Goal: Task Accomplishment & Management: Manage account settings

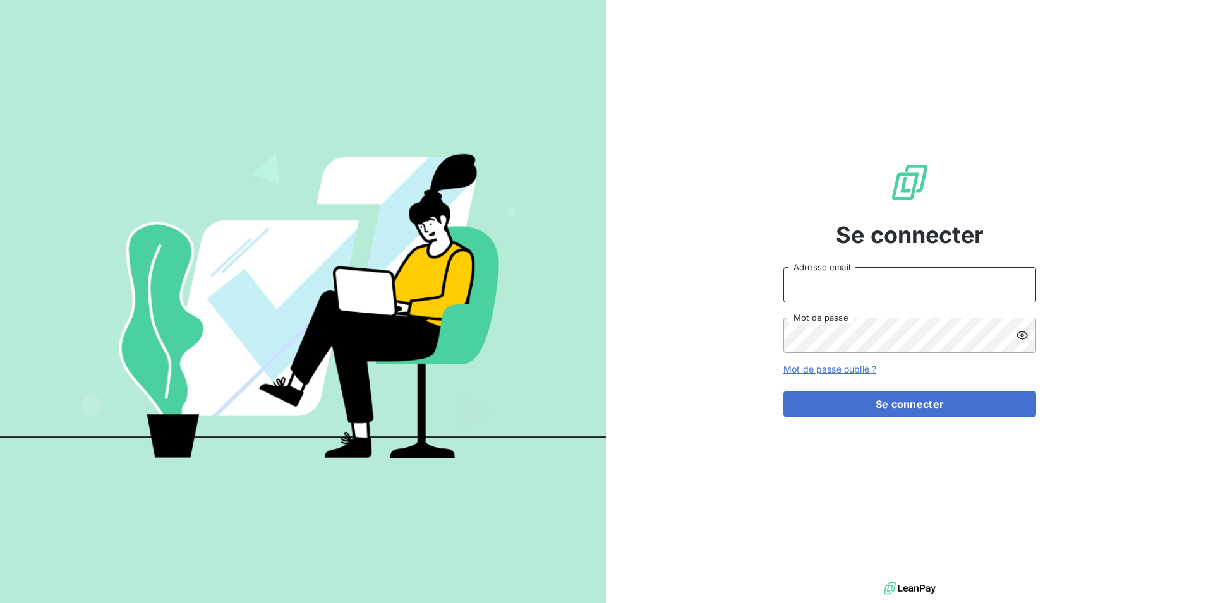
click at [812, 276] on input "Adresse email" at bounding box center [909, 284] width 253 height 35
type input "[EMAIL_ADDRESS][DOMAIN_NAME]"
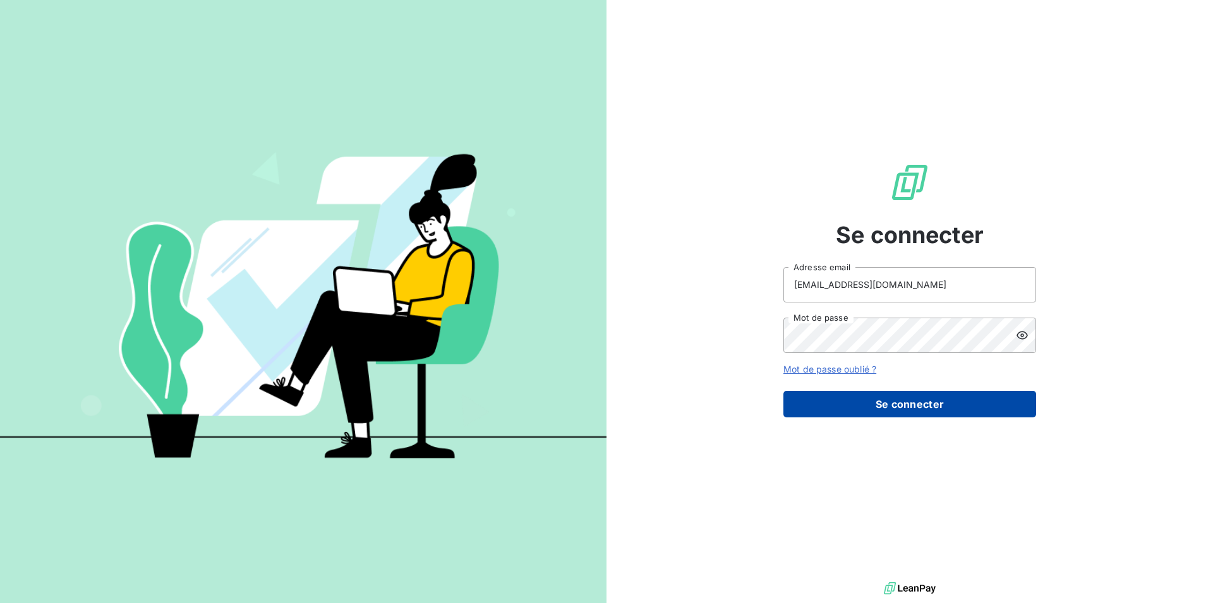
click at [903, 405] on button "Se connecter" at bounding box center [909, 404] width 253 height 27
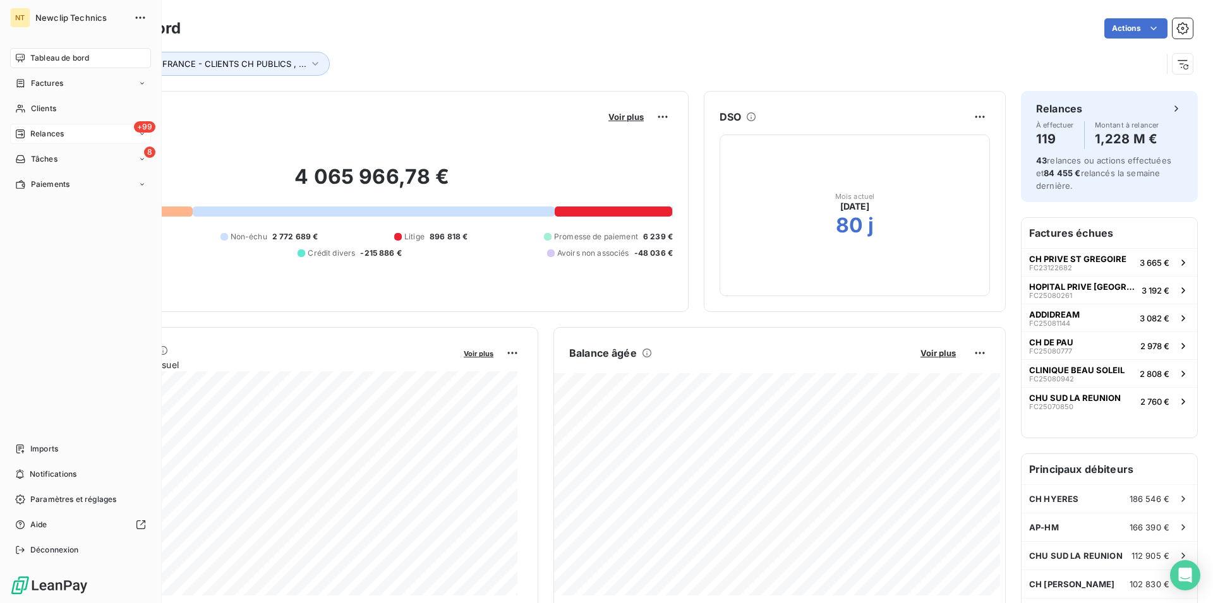
click at [43, 135] on span "Relances" at bounding box center [46, 133] width 33 height 11
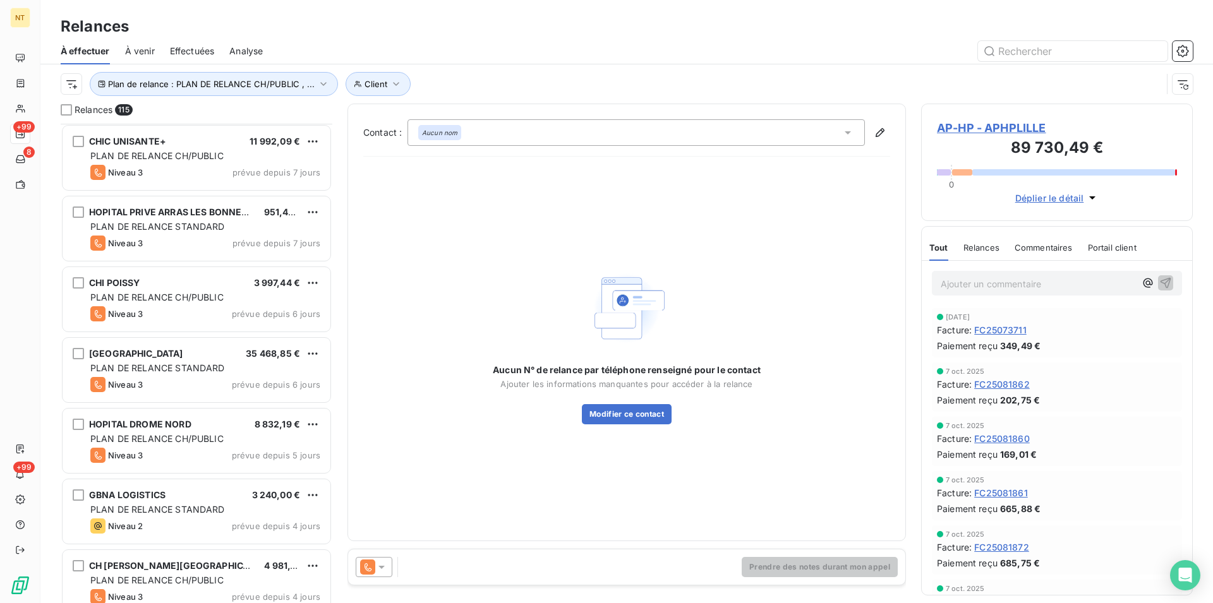
scroll to position [7281, 0]
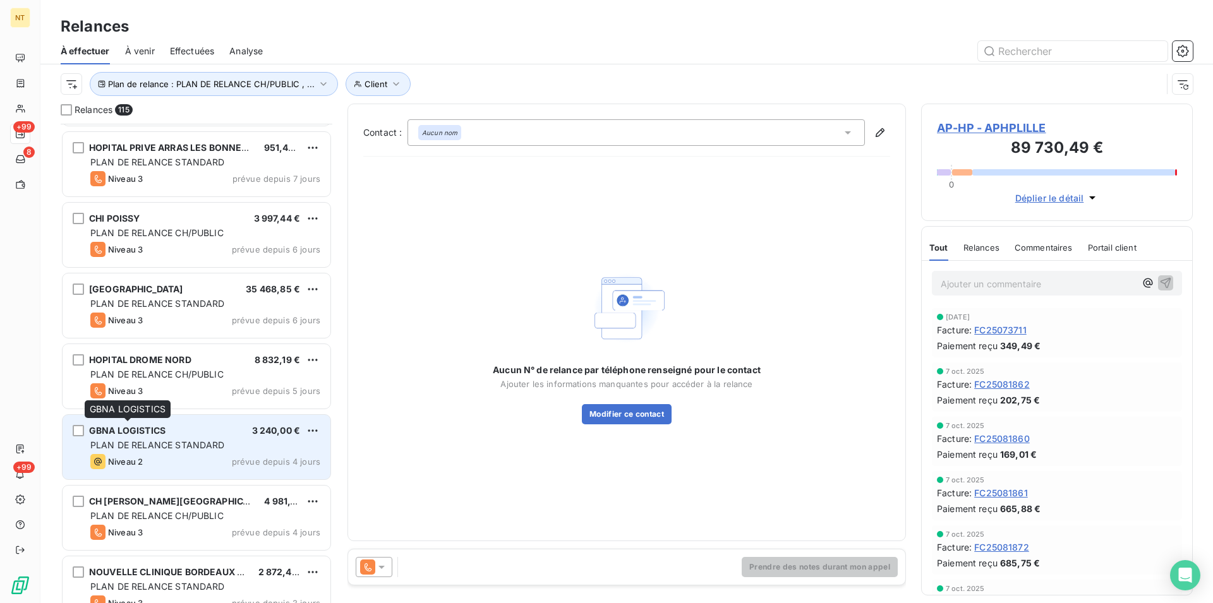
click at [152, 428] on span "GBNA LOGISTICS" at bounding box center [127, 430] width 76 height 11
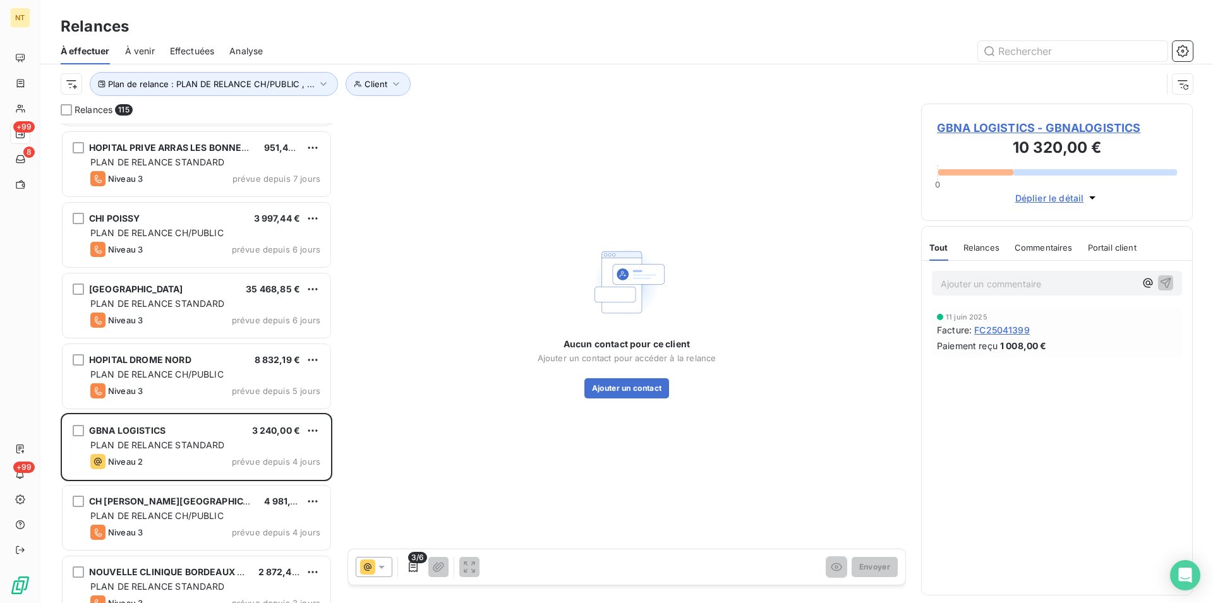
click at [1000, 126] on span "GBNA LOGISTICS - GBNALOGISTICS" at bounding box center [1057, 127] width 240 height 17
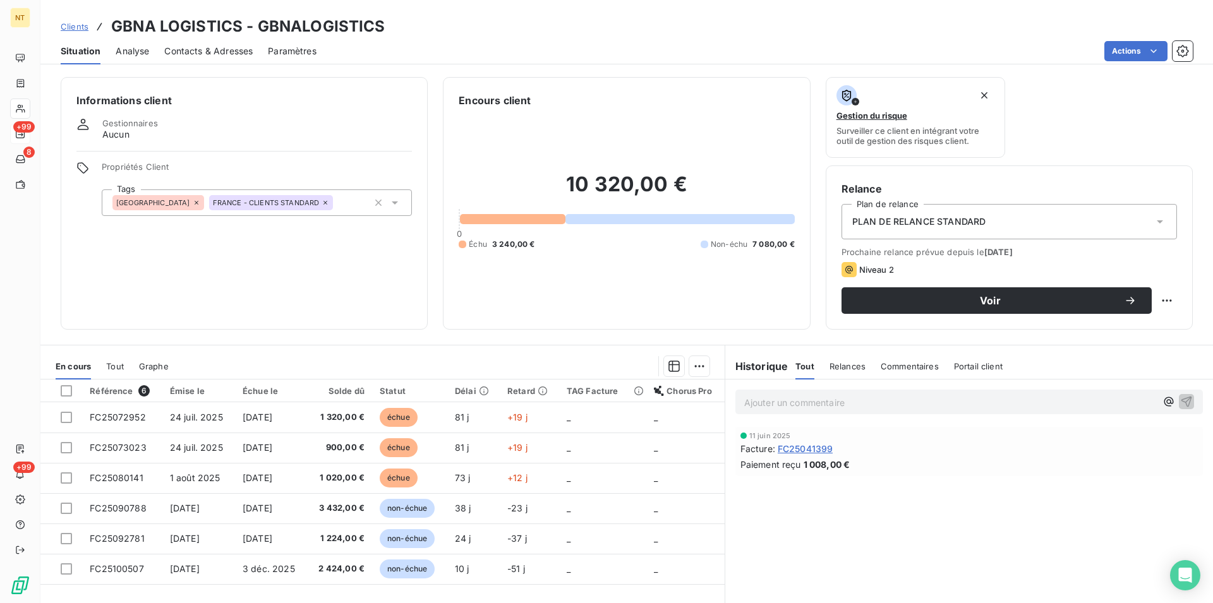
click at [186, 48] on span "Contacts & Adresses" at bounding box center [208, 51] width 88 height 13
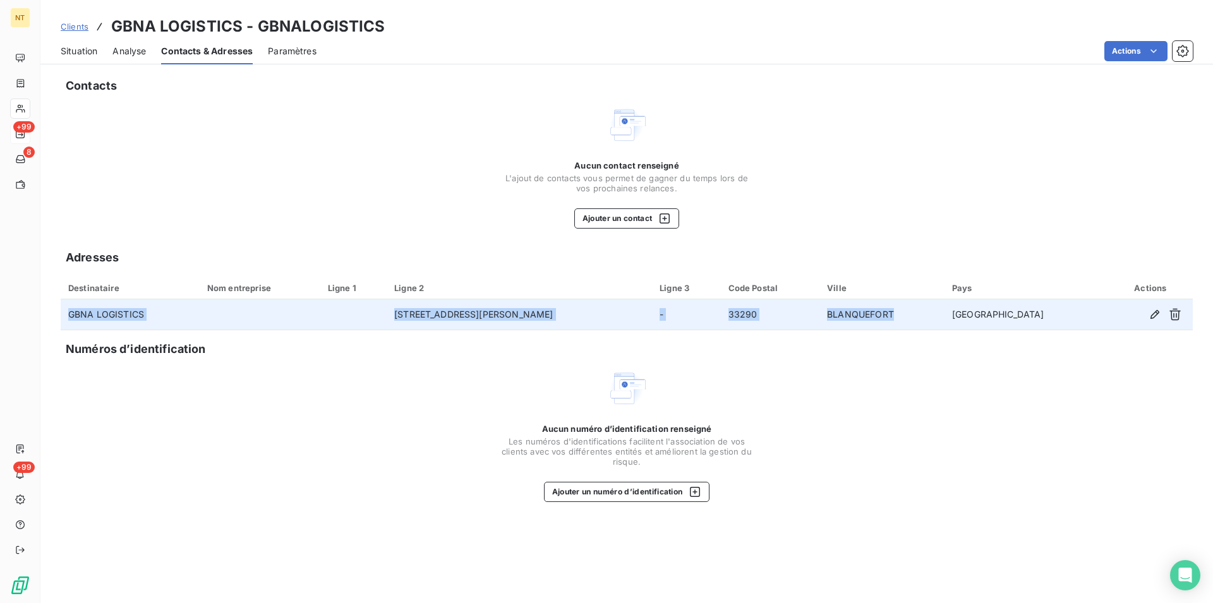
drag, startPoint x: 66, startPoint y: 315, endPoint x: 961, endPoint y: 318, distance: 895.0
click at [961, 318] on tr "GBNA LOGISTICS [STREET_ADDRESS][PERSON_NAME]" at bounding box center [627, 314] width 1132 height 30
copy tr "GBNA LOGISTICS [STREET_ADDRESS][PERSON_NAME]"
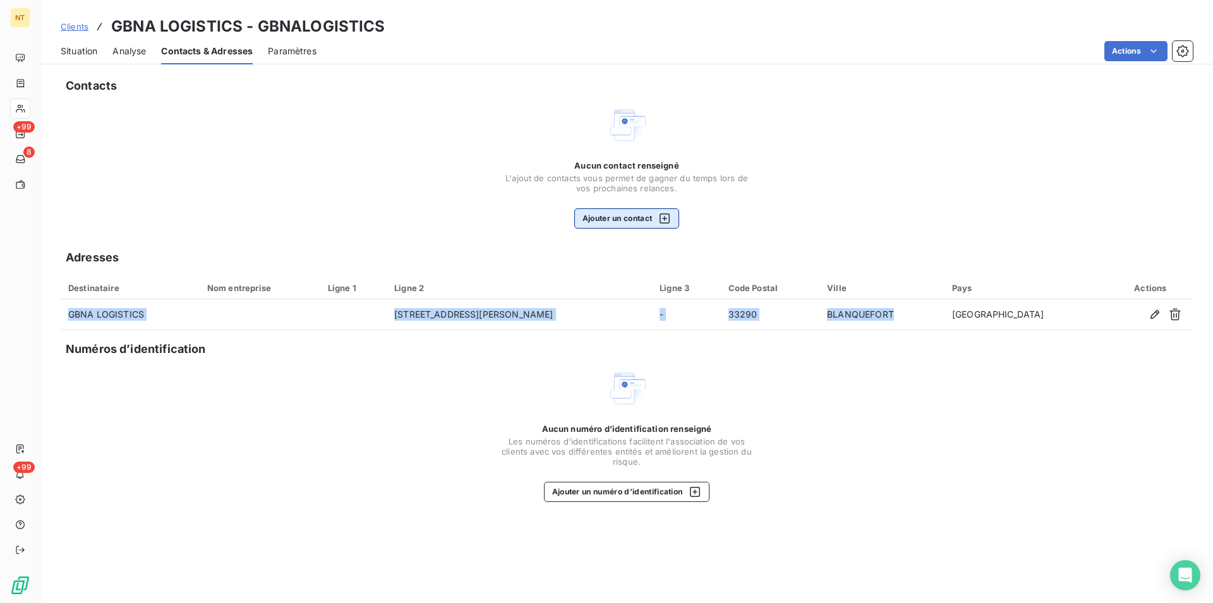
click at [606, 224] on button "Ajouter un contact" at bounding box center [626, 218] width 105 height 20
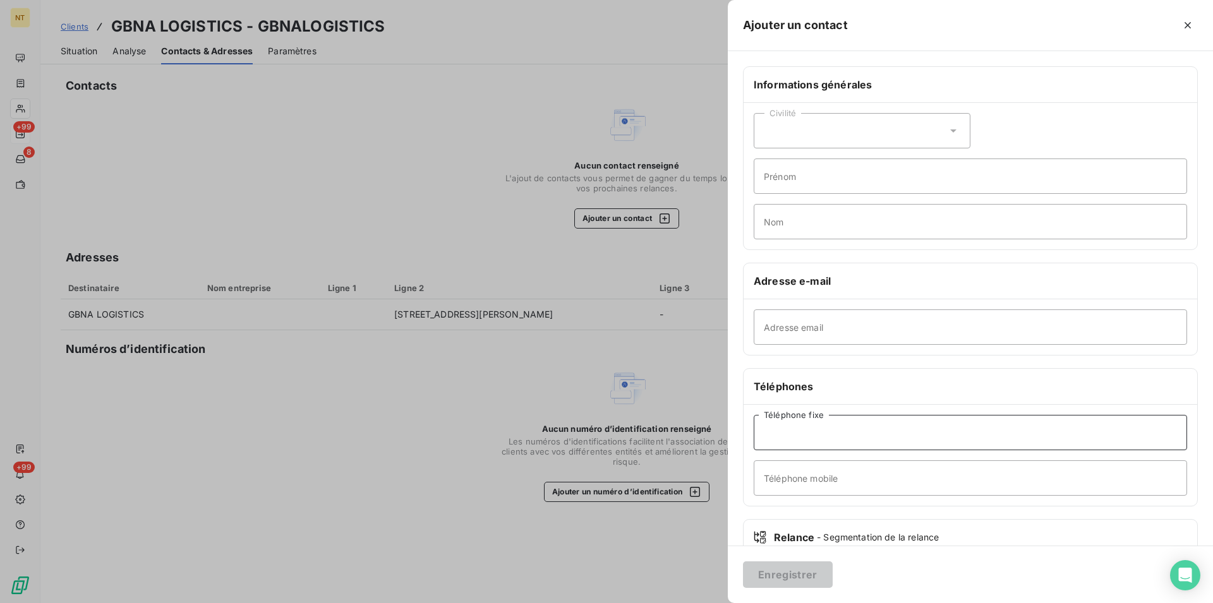
click at [772, 435] on input "Téléphone fixe" at bounding box center [970, 432] width 433 height 35
type input "05 56 45 34 14"
click at [784, 572] on button "Enregistrer" at bounding box center [788, 575] width 90 height 27
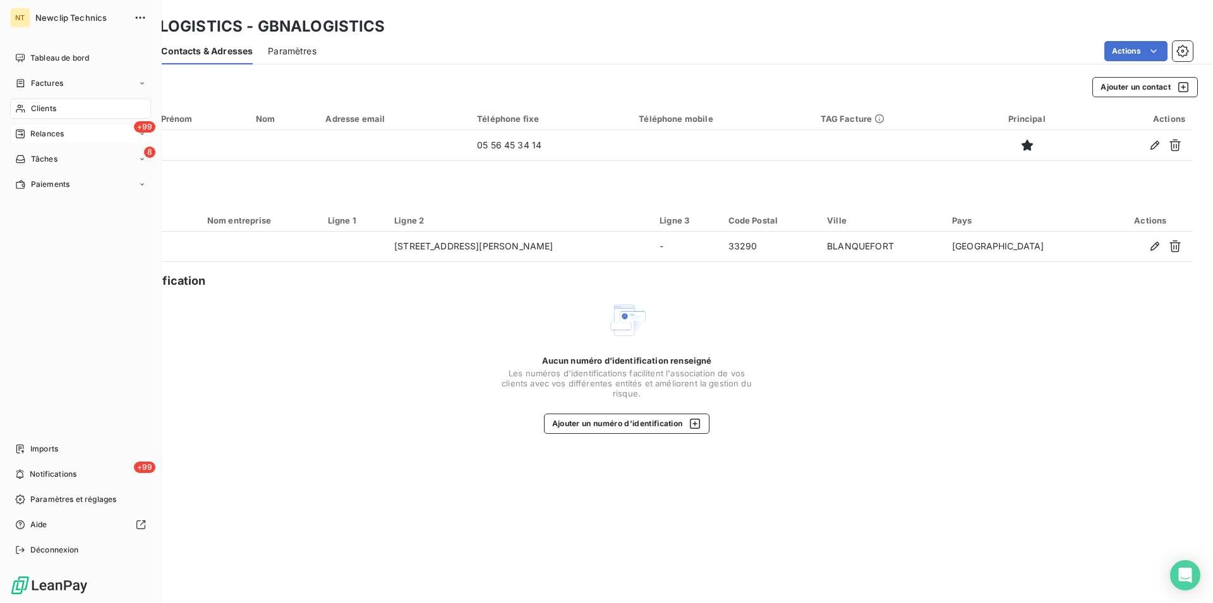
click at [51, 138] on span "Relances" at bounding box center [46, 133] width 33 height 11
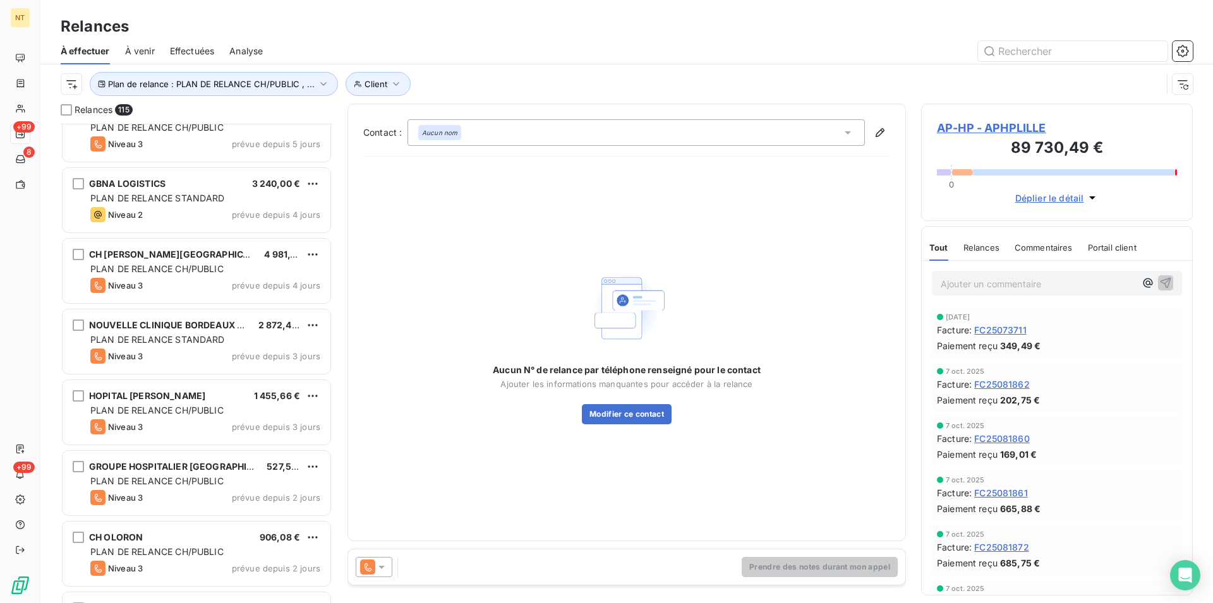
scroll to position [7656, 0]
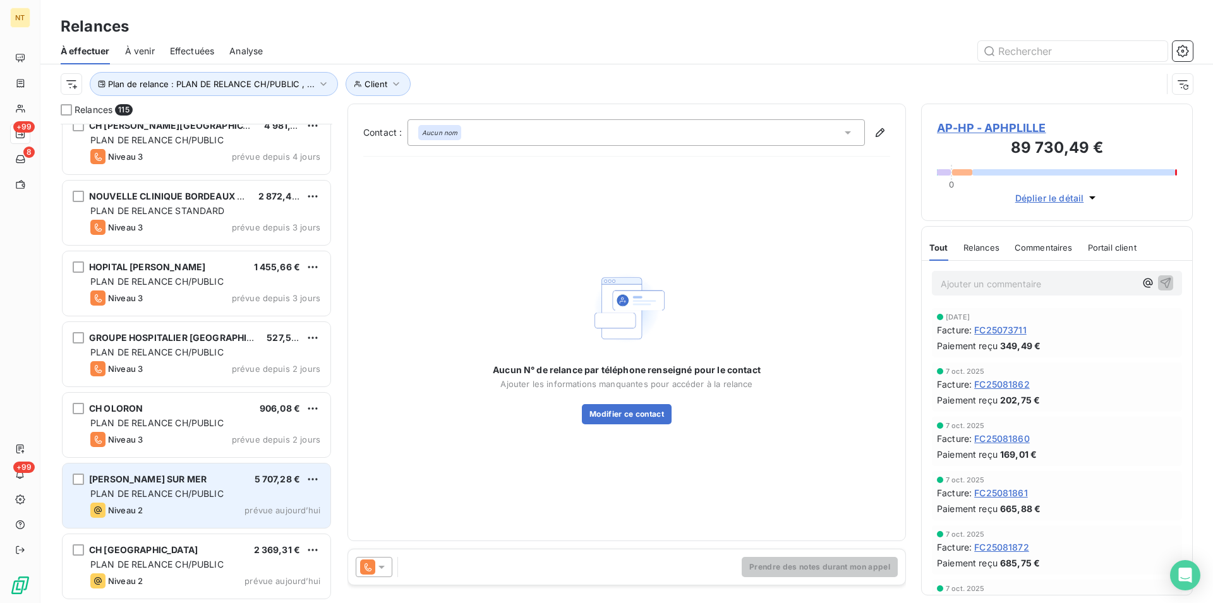
click at [168, 493] on span "PLAN DE RELANCE CH/PUBLIC" at bounding box center [156, 493] width 133 height 11
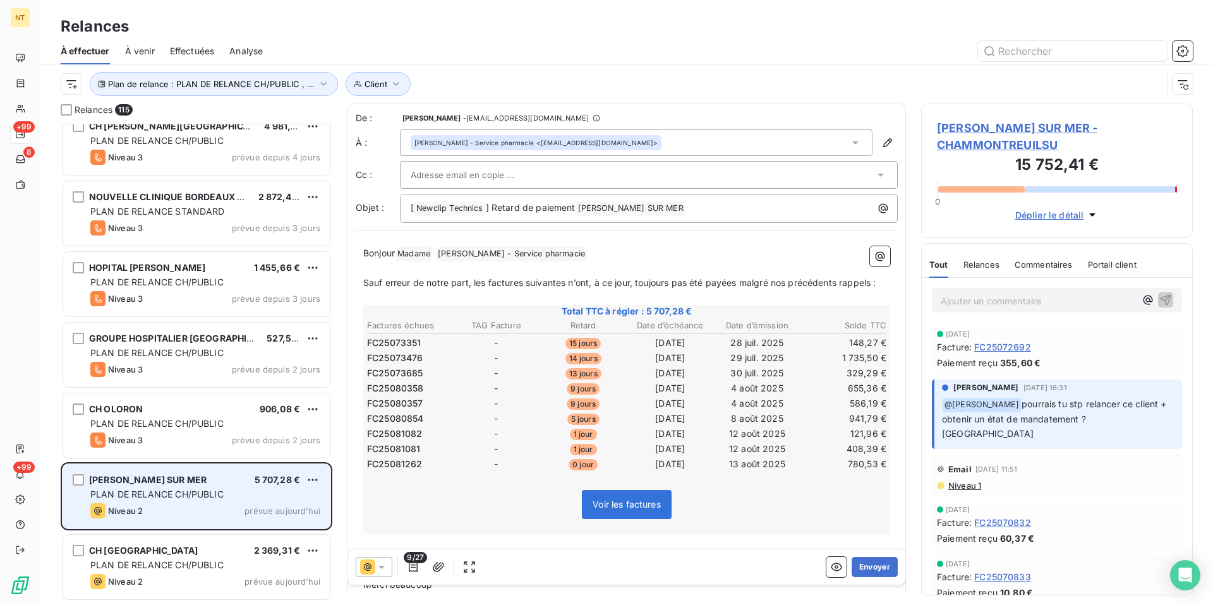
scroll to position [469, 261]
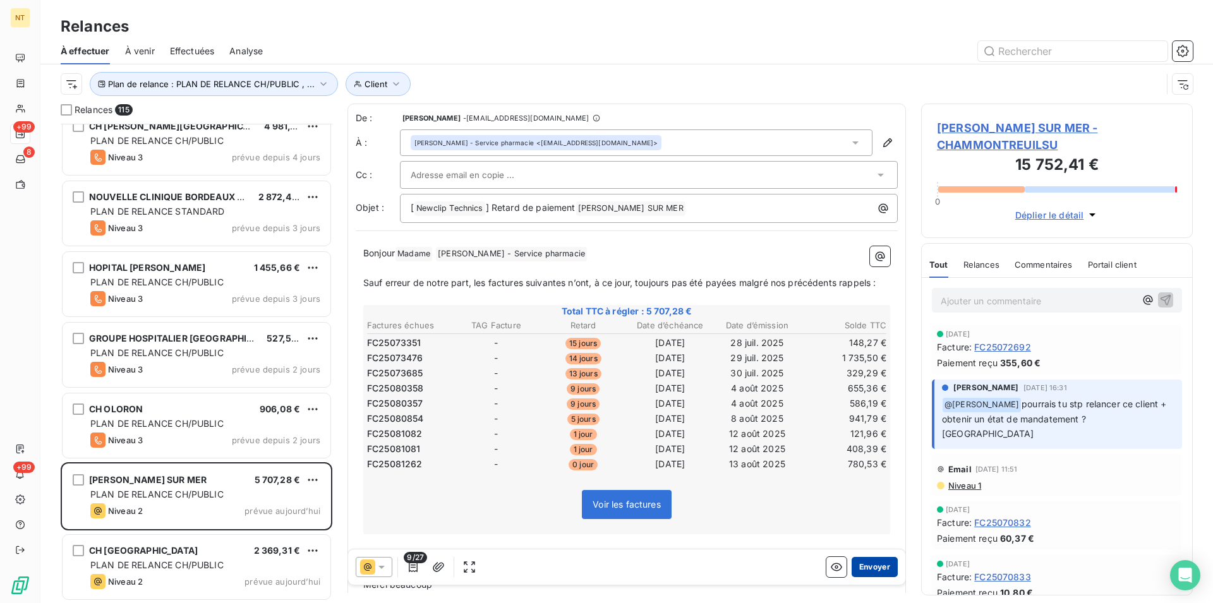
click at [854, 567] on button "Envoyer" at bounding box center [874, 567] width 46 height 20
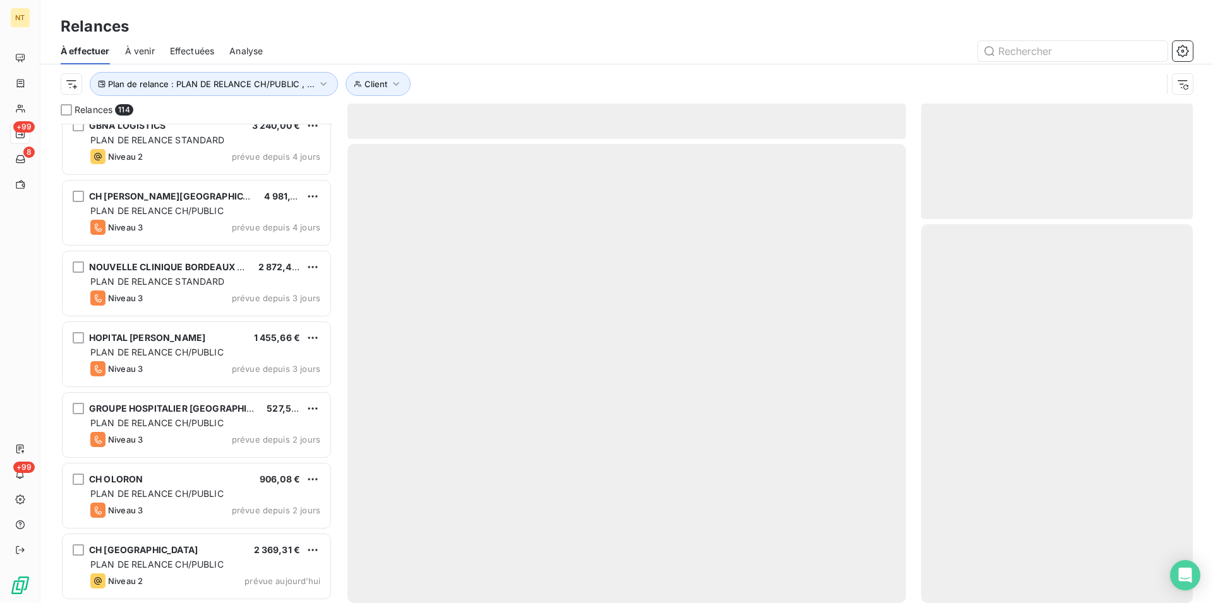
scroll to position [7585, 0]
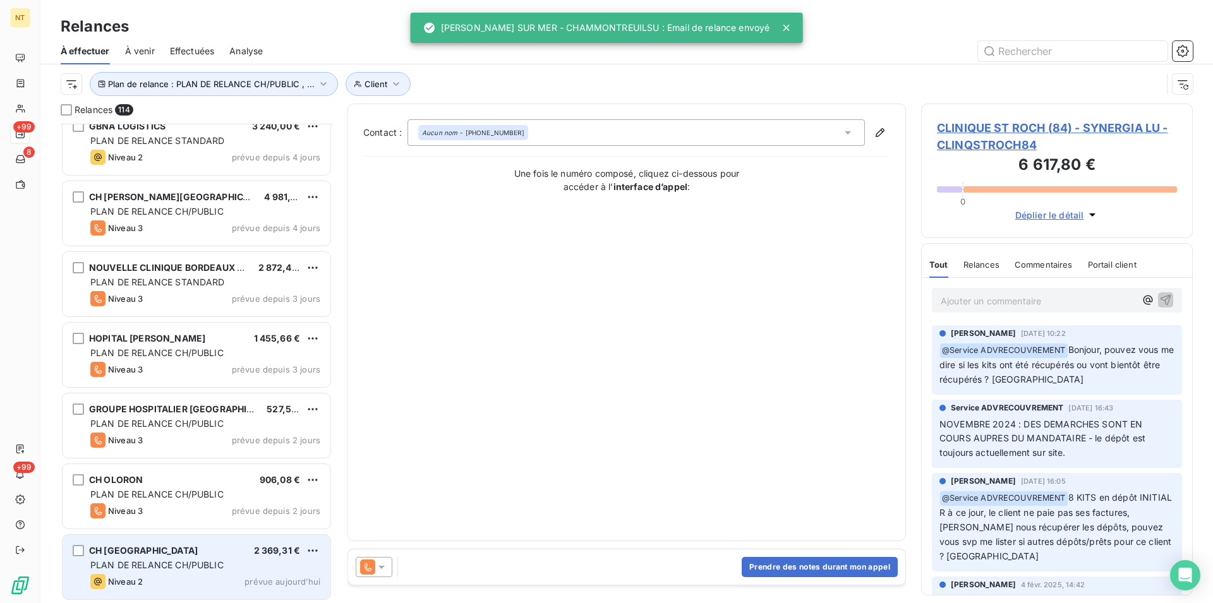
click at [191, 568] on span "PLAN DE RELANCE CH/PUBLIC" at bounding box center [156, 565] width 133 height 11
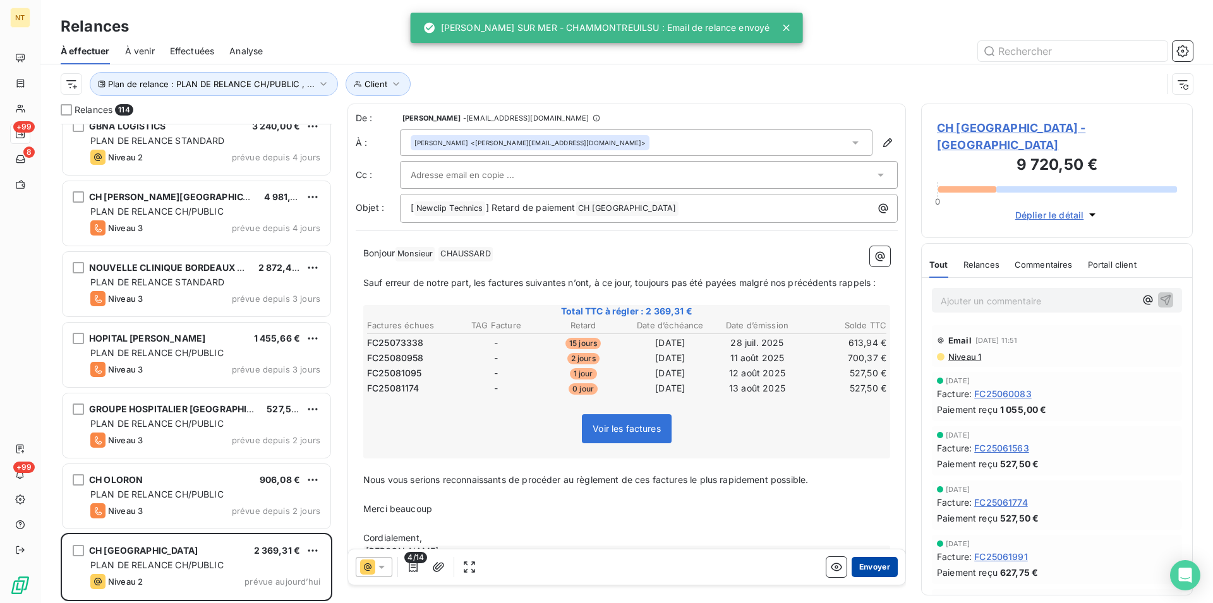
click at [857, 565] on button "Envoyer" at bounding box center [874, 567] width 46 height 20
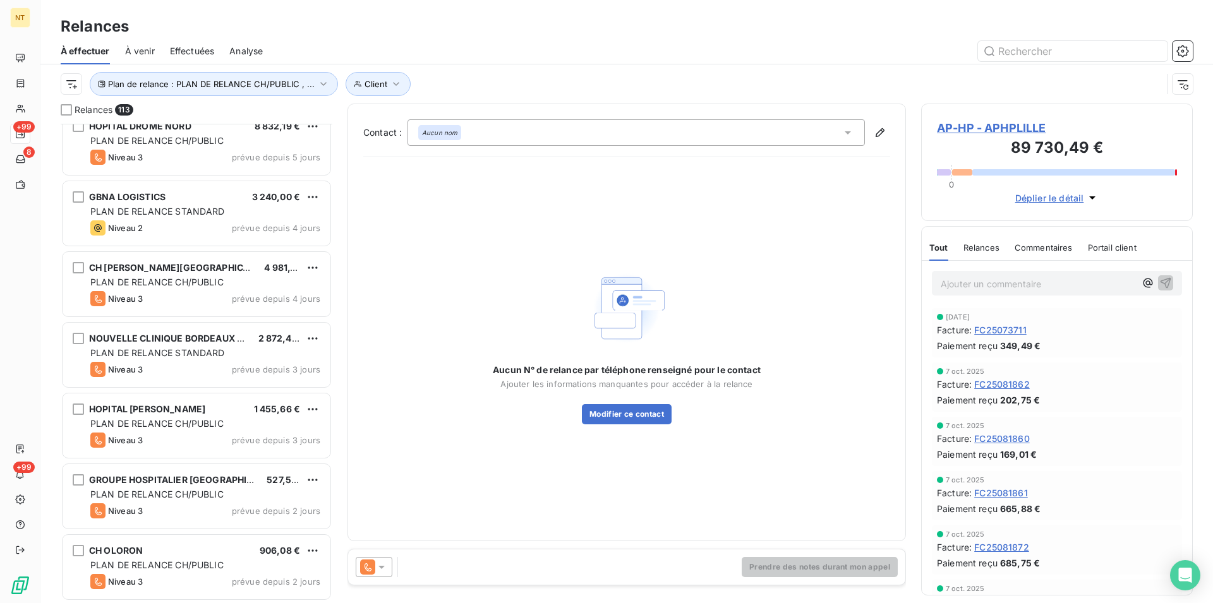
scroll to position [7515, 0]
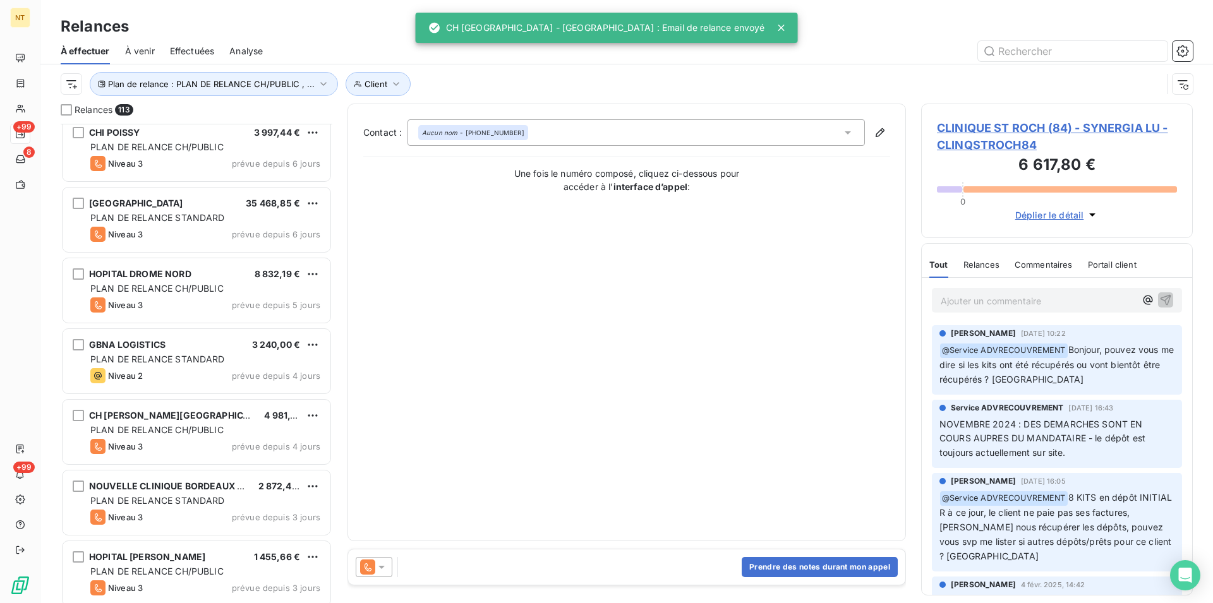
scroll to position [7322, 0]
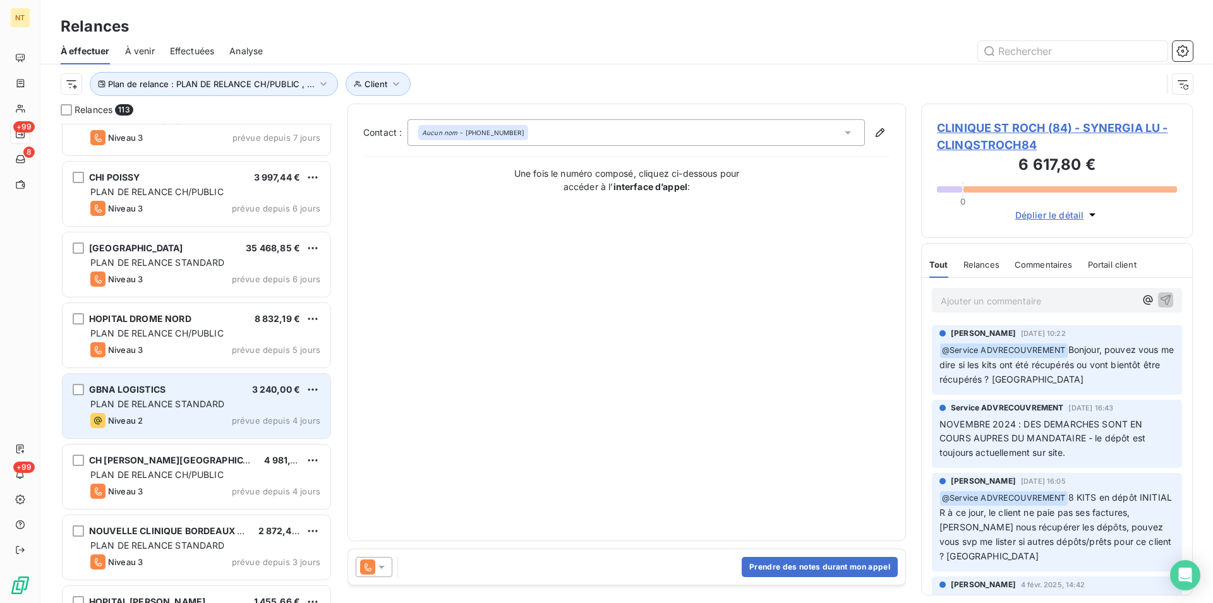
click at [138, 388] on span "GBNA LOGISTICS" at bounding box center [127, 389] width 76 height 11
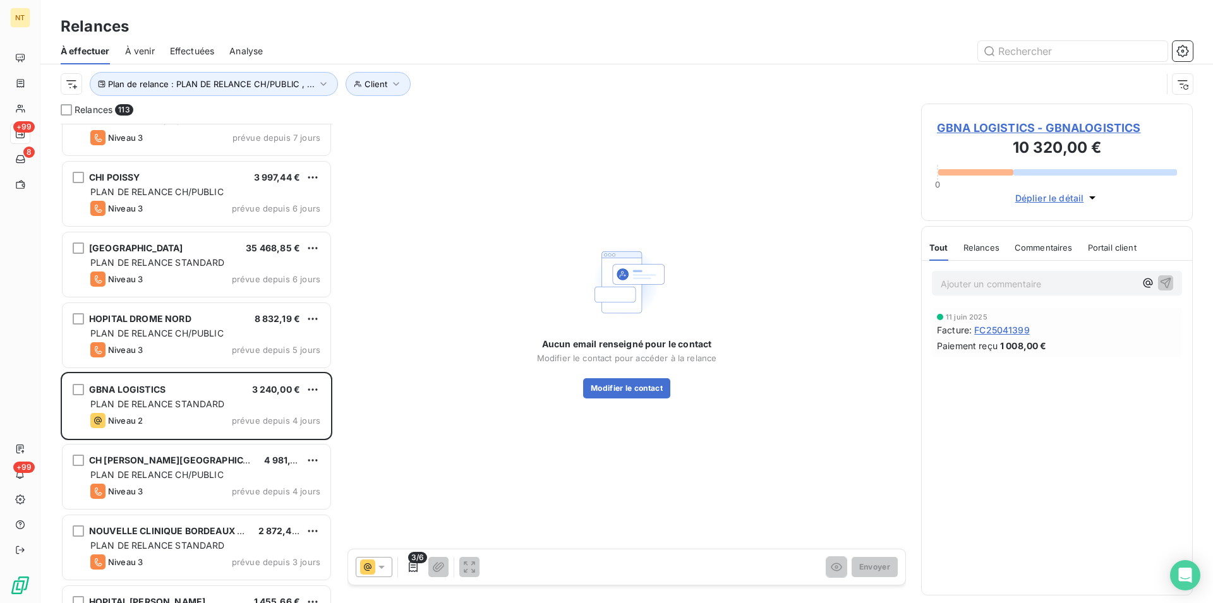
click at [1055, 126] on span "GBNA LOGISTICS - GBNALOGISTICS" at bounding box center [1057, 127] width 240 height 17
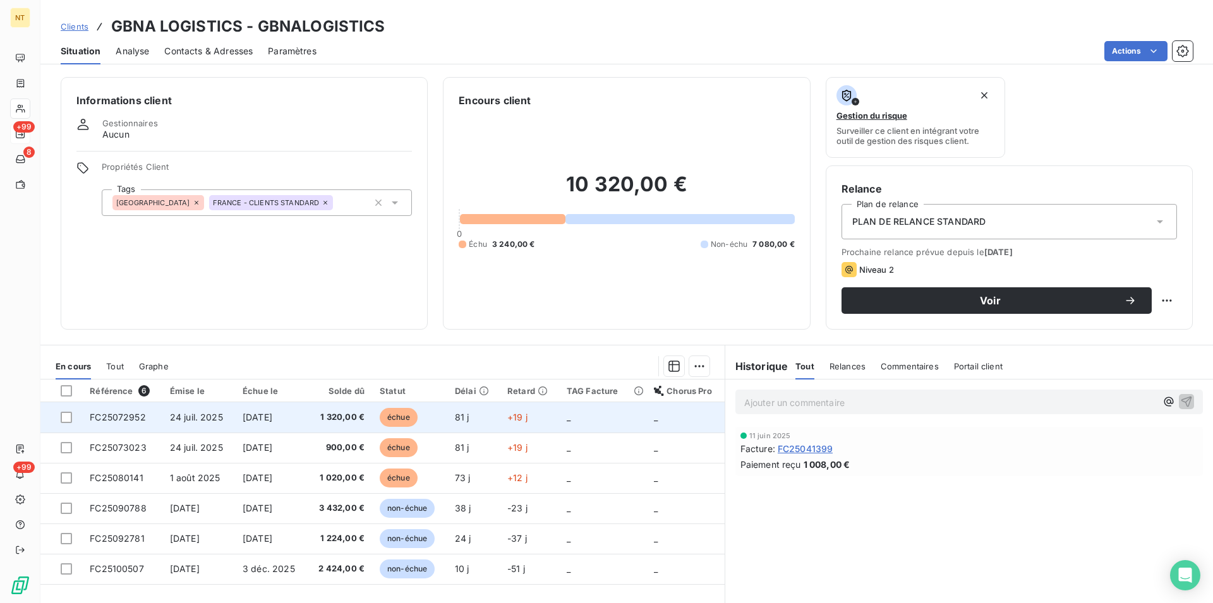
click at [262, 420] on span "[DATE]" at bounding box center [258, 417] width 30 height 11
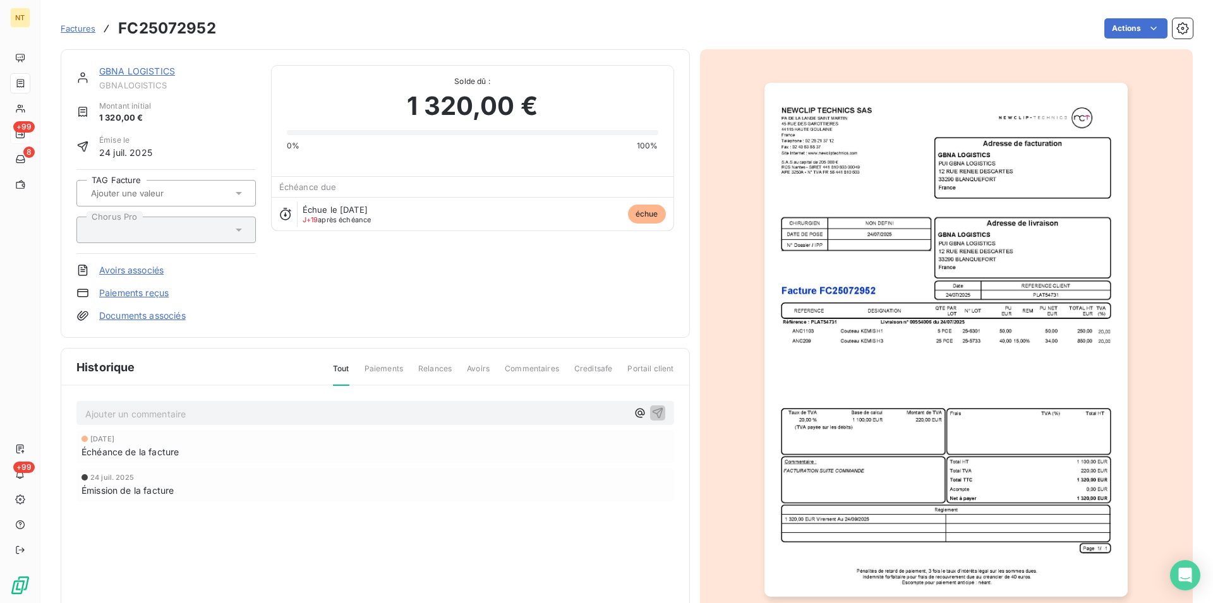
click at [140, 75] on link "GBNA LOGISTICS" at bounding box center [137, 71] width 76 height 11
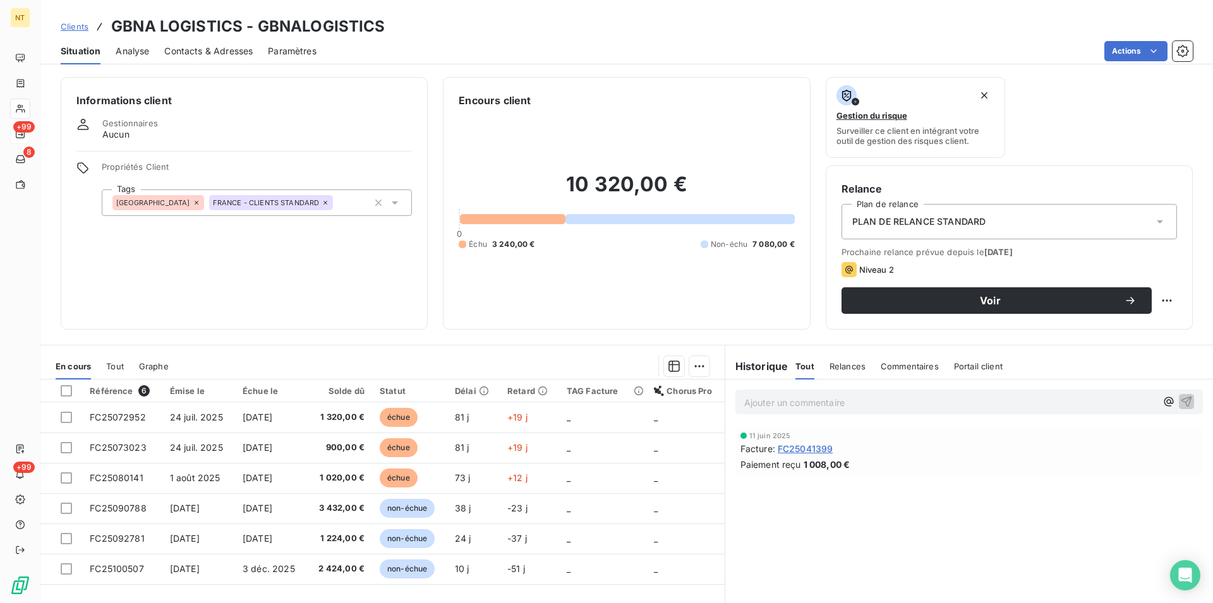
click at [215, 46] on span "Contacts & Adresses" at bounding box center [208, 51] width 88 height 13
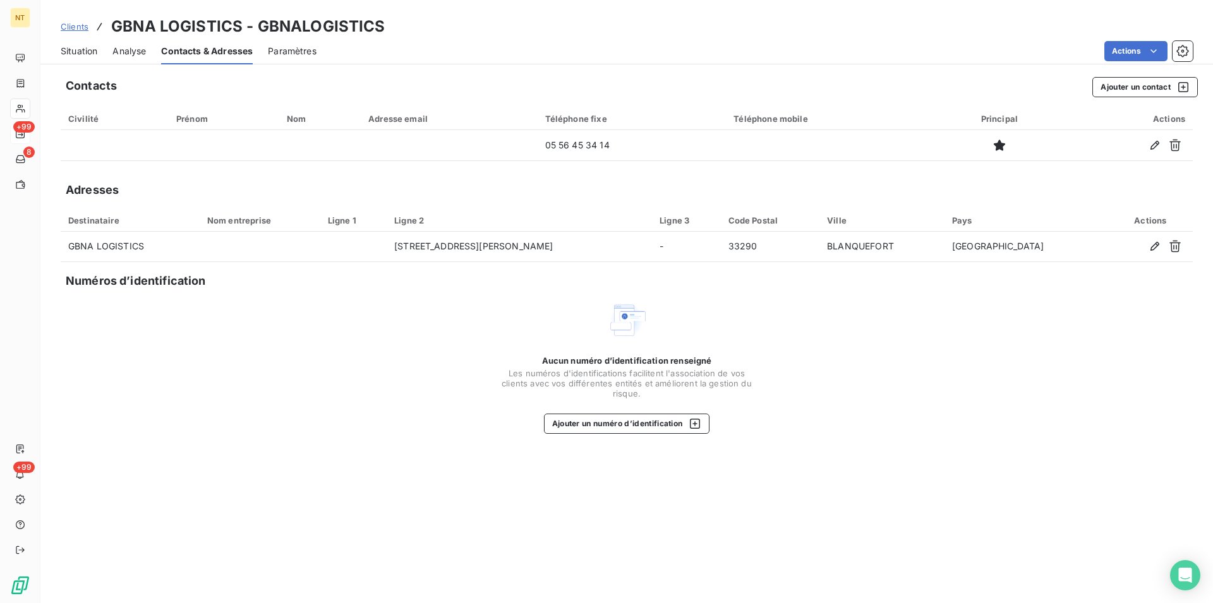
click at [79, 49] on span "Situation" at bounding box center [79, 51] width 37 height 13
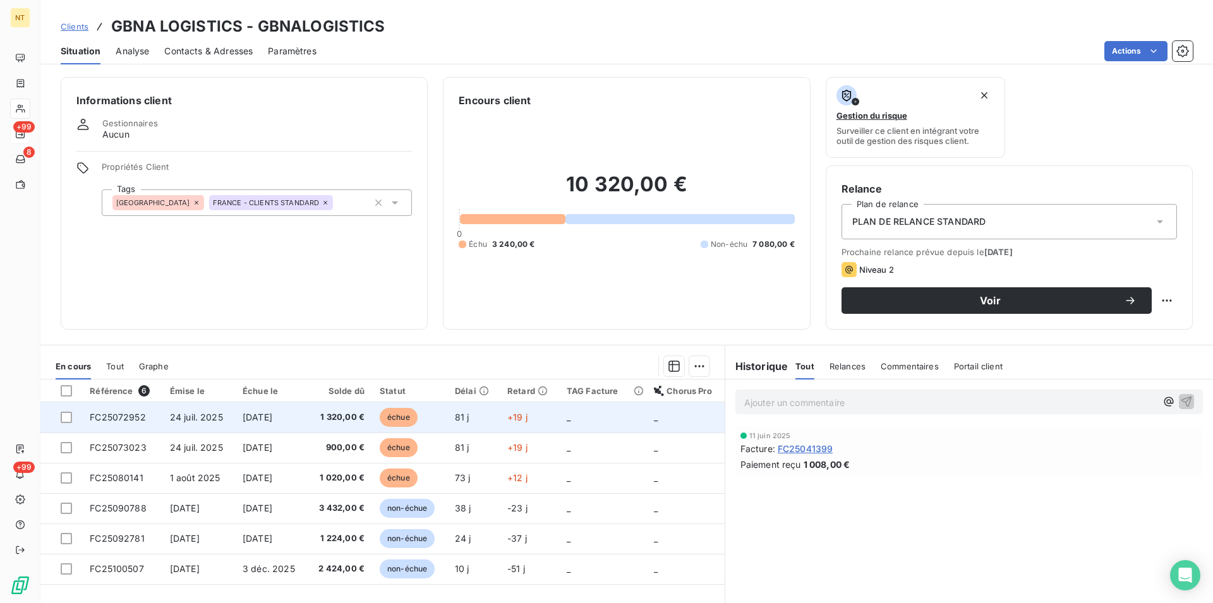
click at [272, 416] on span "[DATE]" at bounding box center [258, 417] width 30 height 11
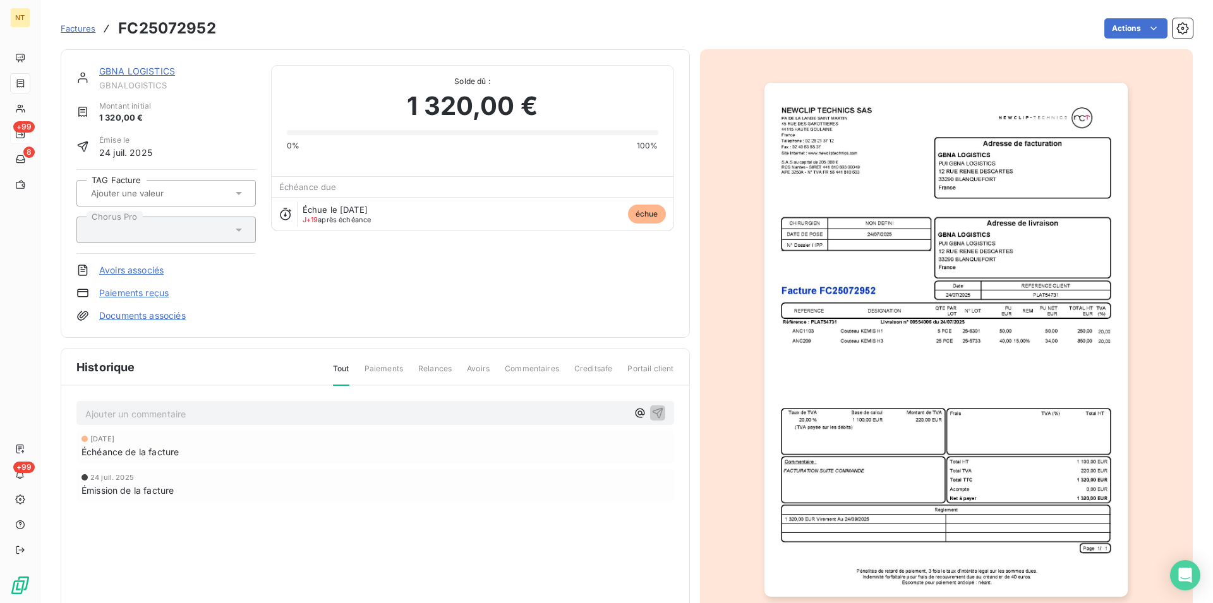
click at [141, 70] on link "GBNA LOGISTICS" at bounding box center [137, 71] width 76 height 11
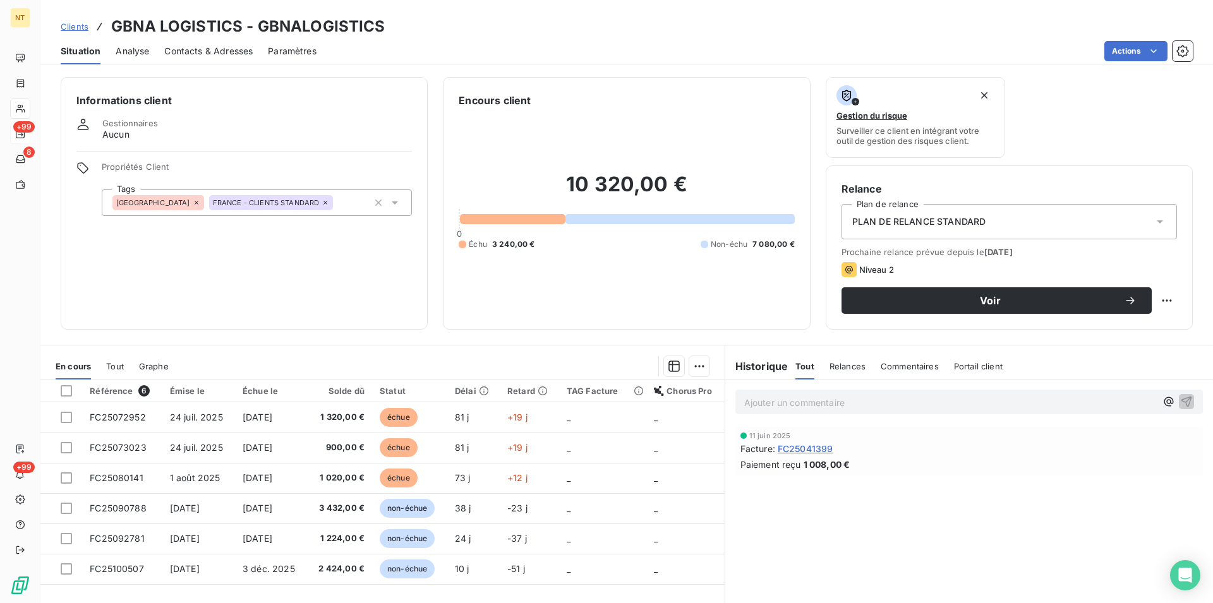
click at [205, 55] on span "Contacts & Adresses" at bounding box center [208, 51] width 88 height 13
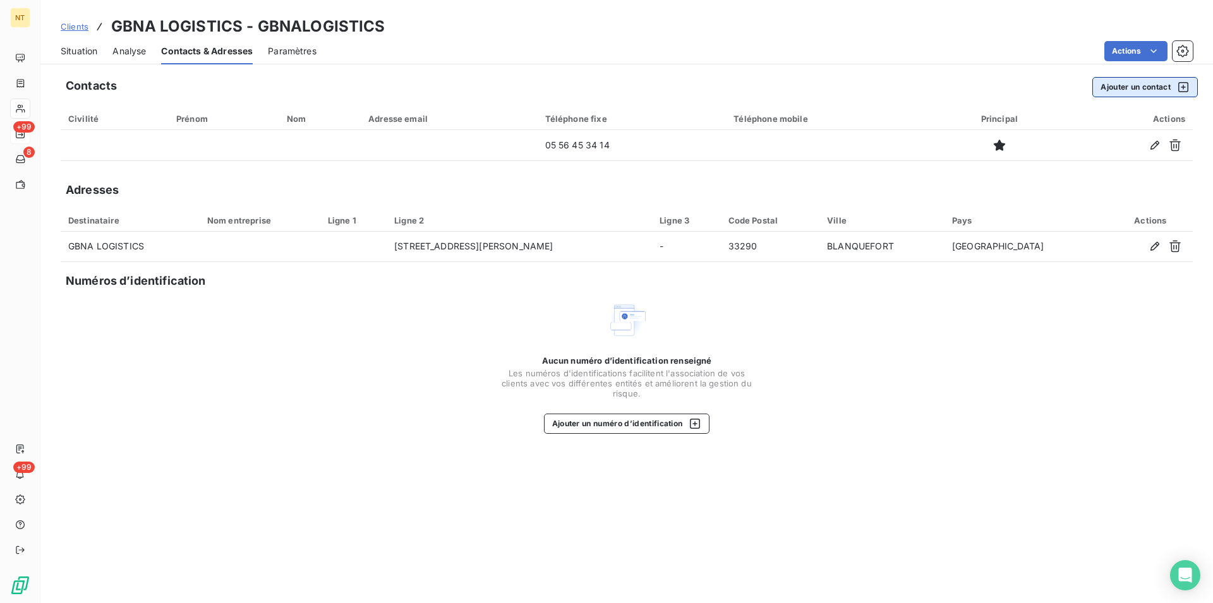
click at [1132, 87] on button "Ajouter un contact" at bounding box center [1144, 87] width 105 height 20
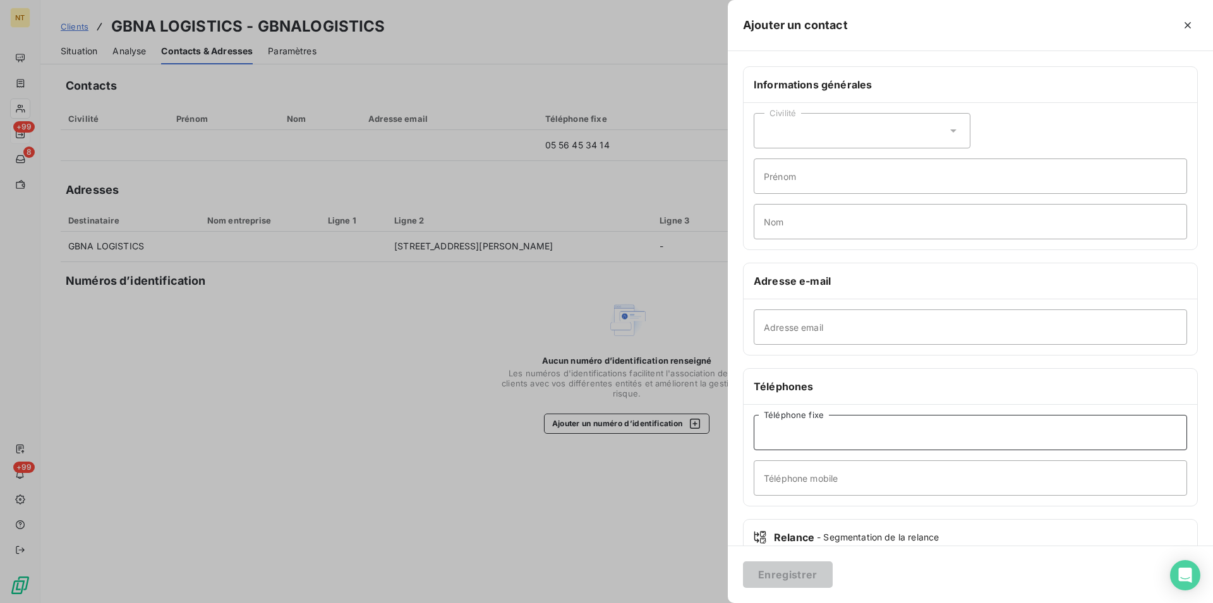
click at [769, 431] on input "Téléphone fixe" at bounding box center [970, 432] width 433 height 35
type input "05 24 57 20 44"
click at [764, 475] on input "Téléphone mobile" at bounding box center [970, 477] width 433 height 35
type input "Service compta fournisseurs"
click at [769, 324] on input "Adresse email" at bounding box center [970, 326] width 433 height 35
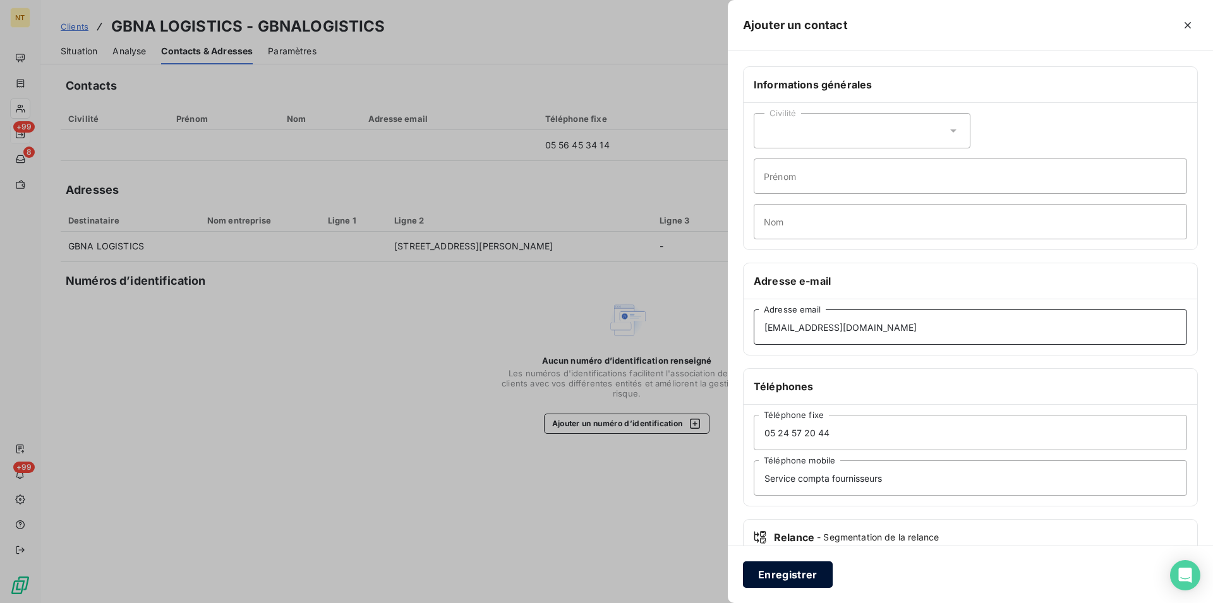
type input "[EMAIL_ADDRESS][DOMAIN_NAME]"
click at [795, 572] on button "Enregistrer" at bounding box center [788, 575] width 90 height 27
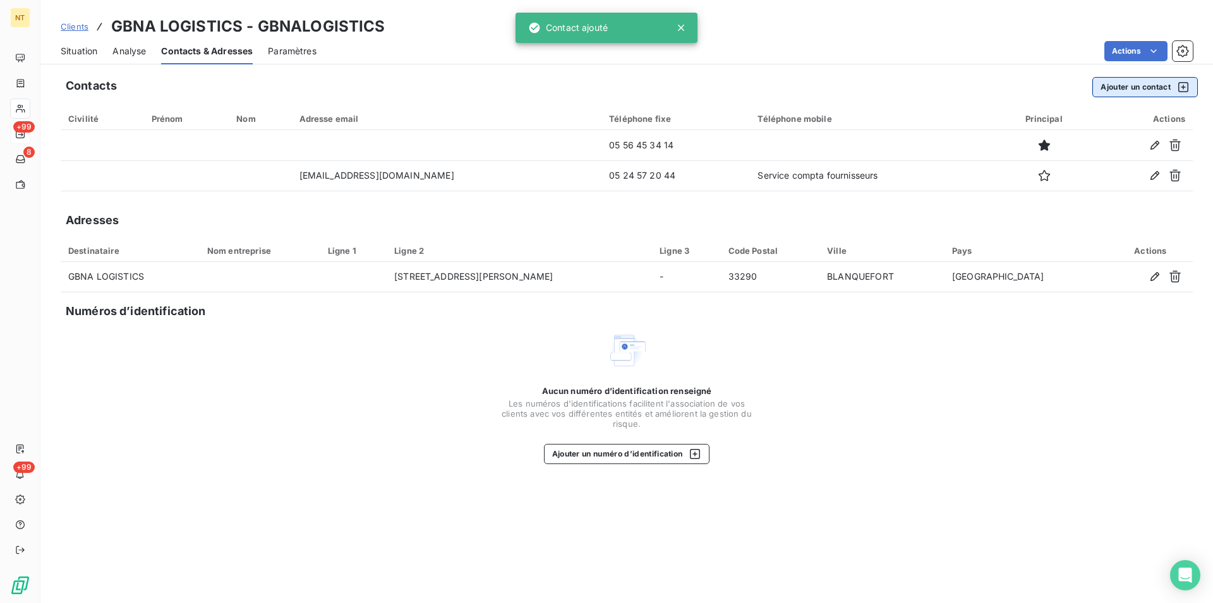
click at [1136, 83] on button "Ajouter un contact" at bounding box center [1144, 87] width 105 height 20
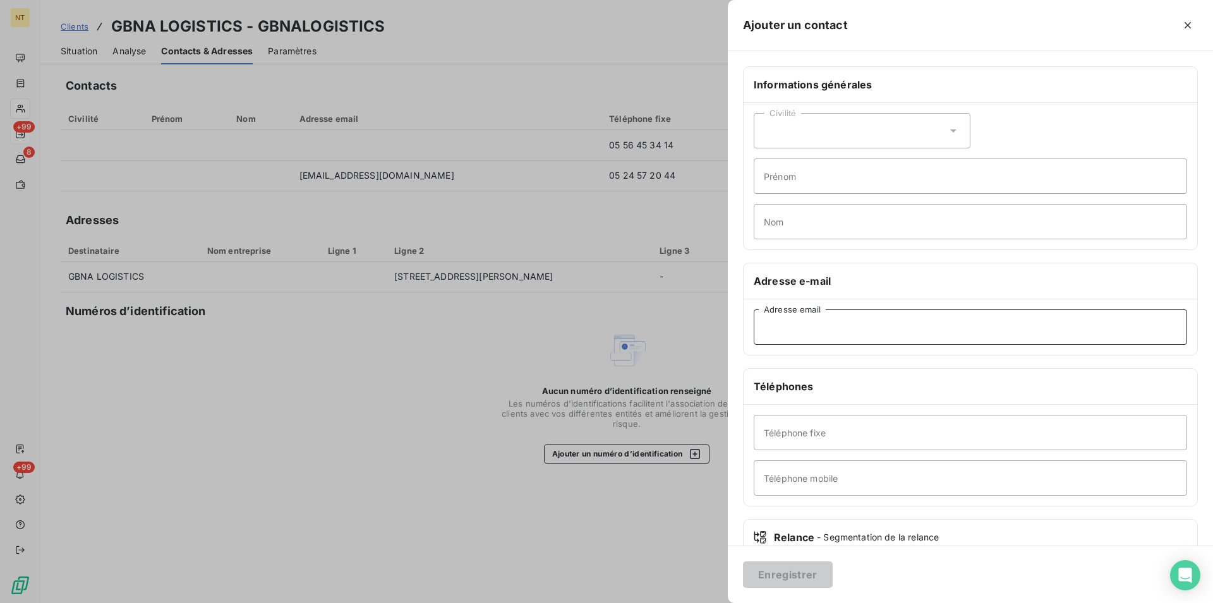
click at [766, 327] on input "Adresse email" at bounding box center [970, 326] width 433 height 35
type input "[EMAIL_ADDRESS][DOMAIN_NAME]"
click at [777, 571] on button "Enregistrer" at bounding box center [788, 575] width 90 height 27
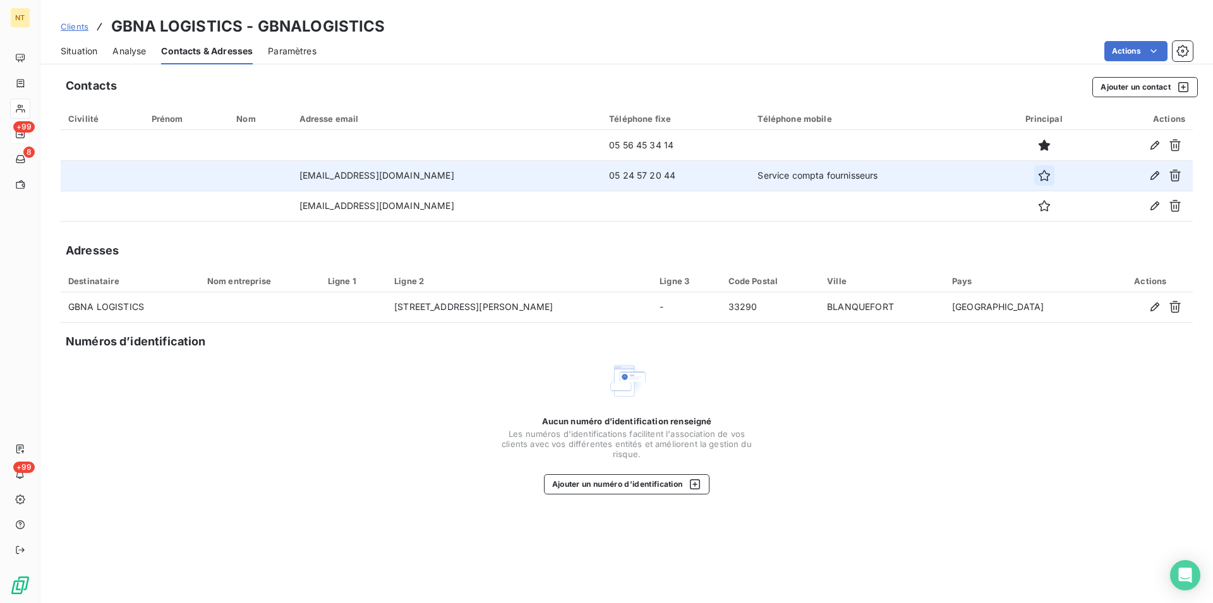
click at [1040, 176] on icon "button" at bounding box center [1044, 175] width 13 height 13
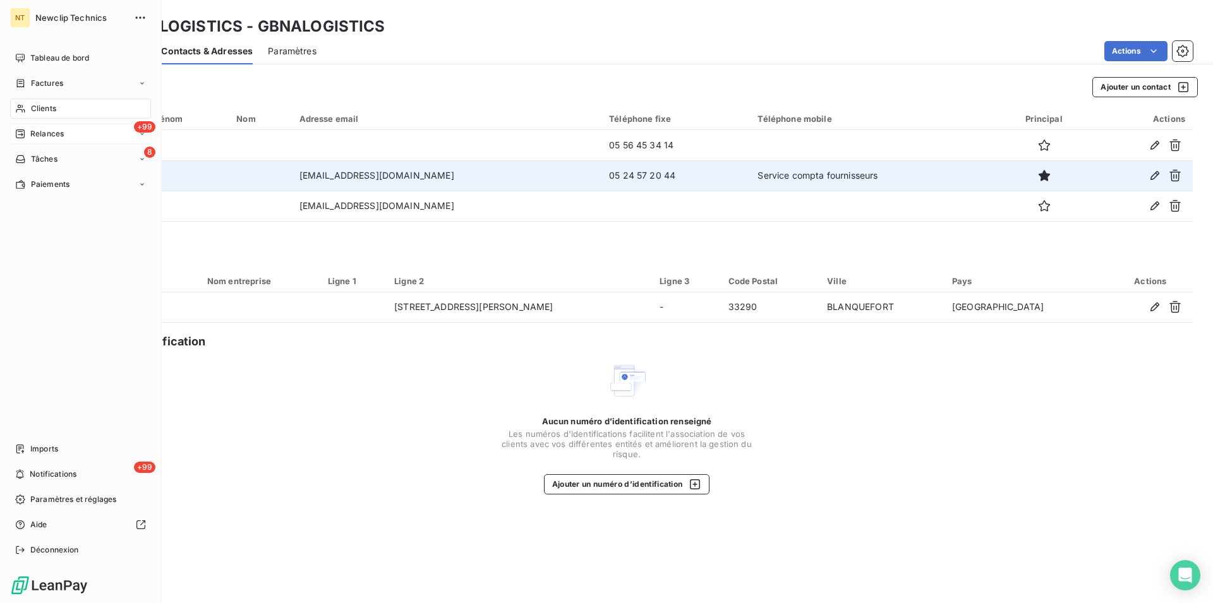
click at [51, 127] on div "+99 Relances" at bounding box center [80, 134] width 141 height 20
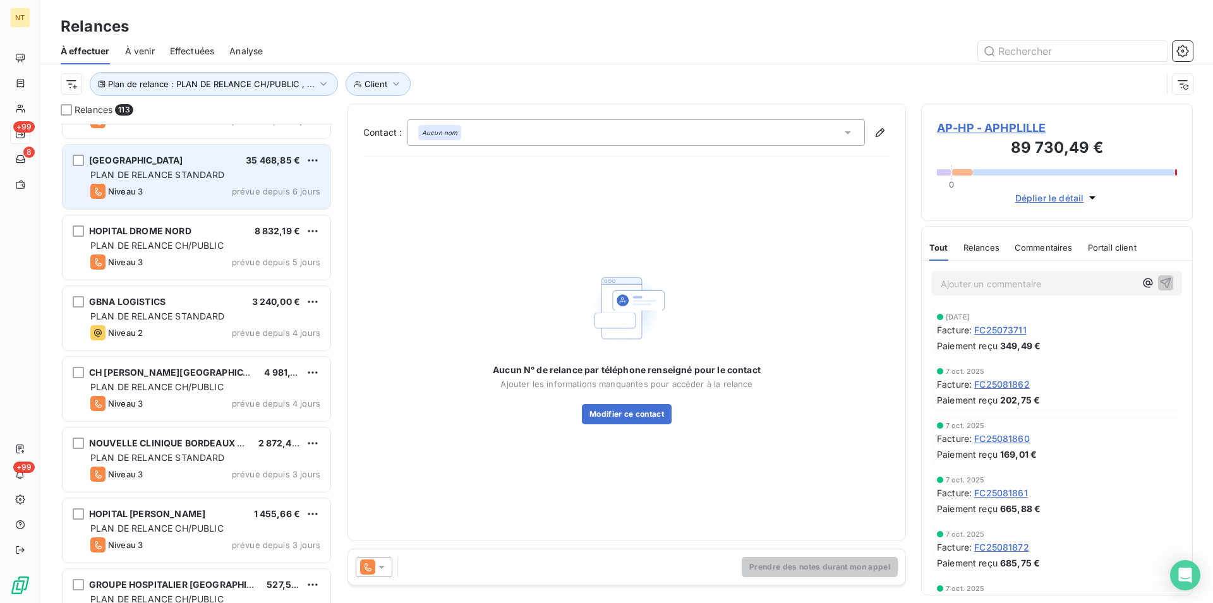
scroll to position [7515, 0]
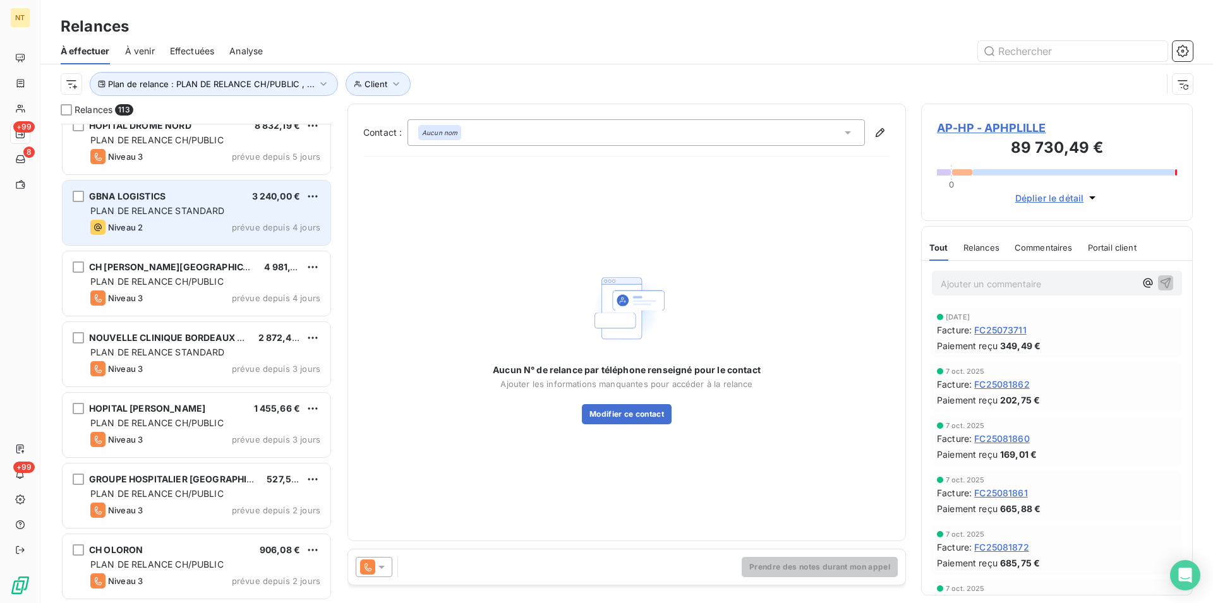
click at [161, 210] on span "PLAN DE RELANCE STANDARD" at bounding box center [157, 210] width 135 height 11
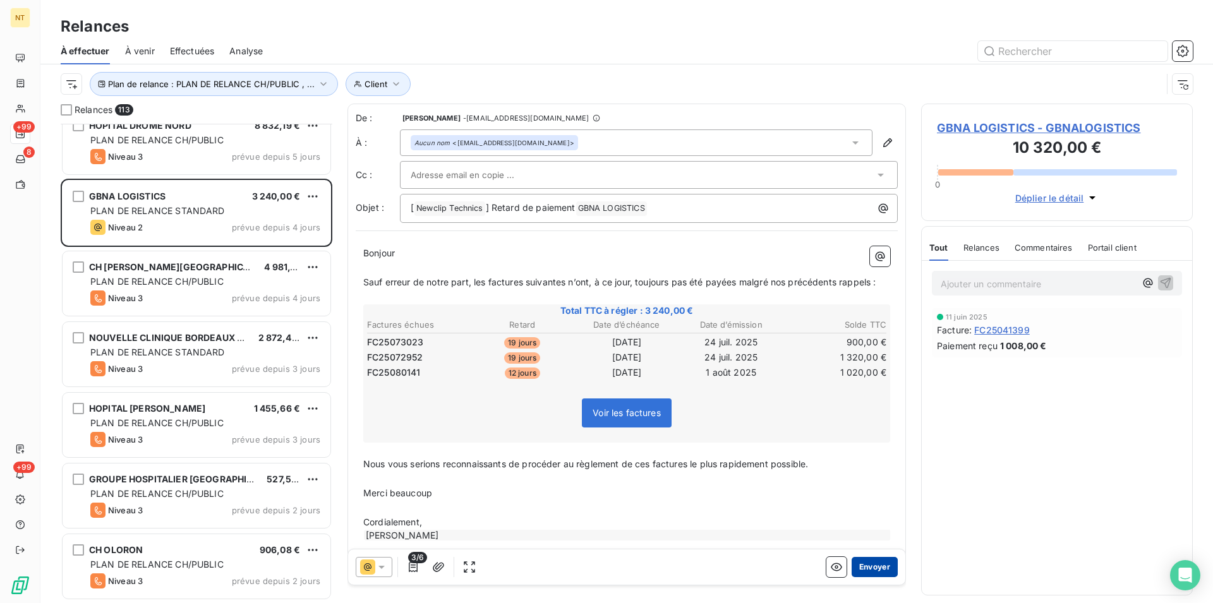
click at [860, 569] on button "Envoyer" at bounding box center [874, 567] width 46 height 20
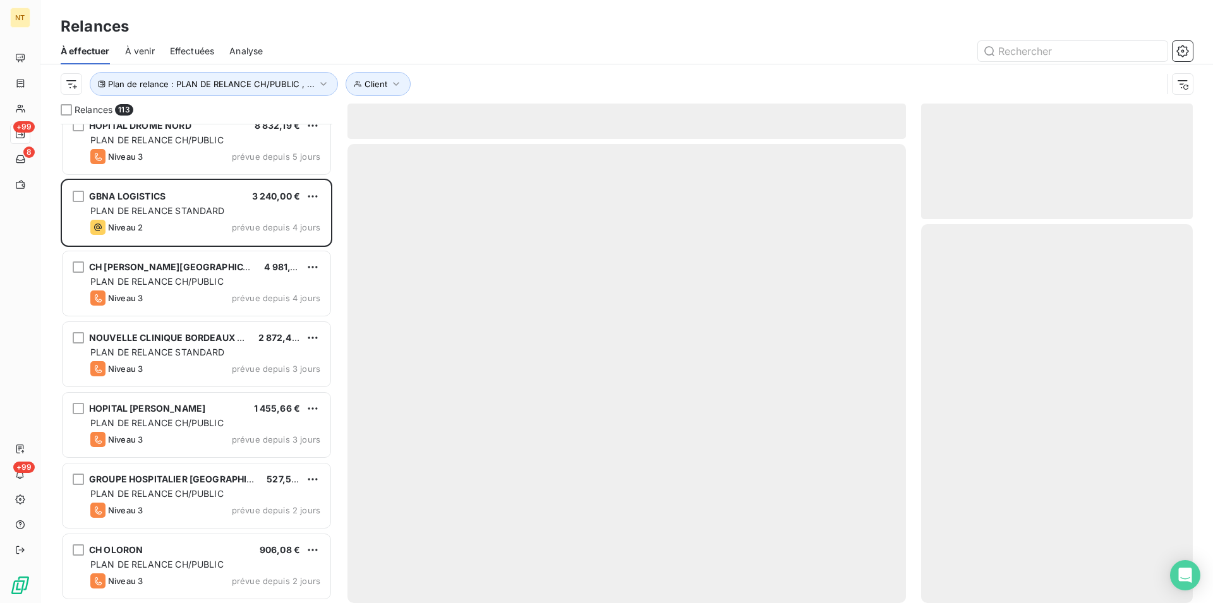
scroll to position [7444, 0]
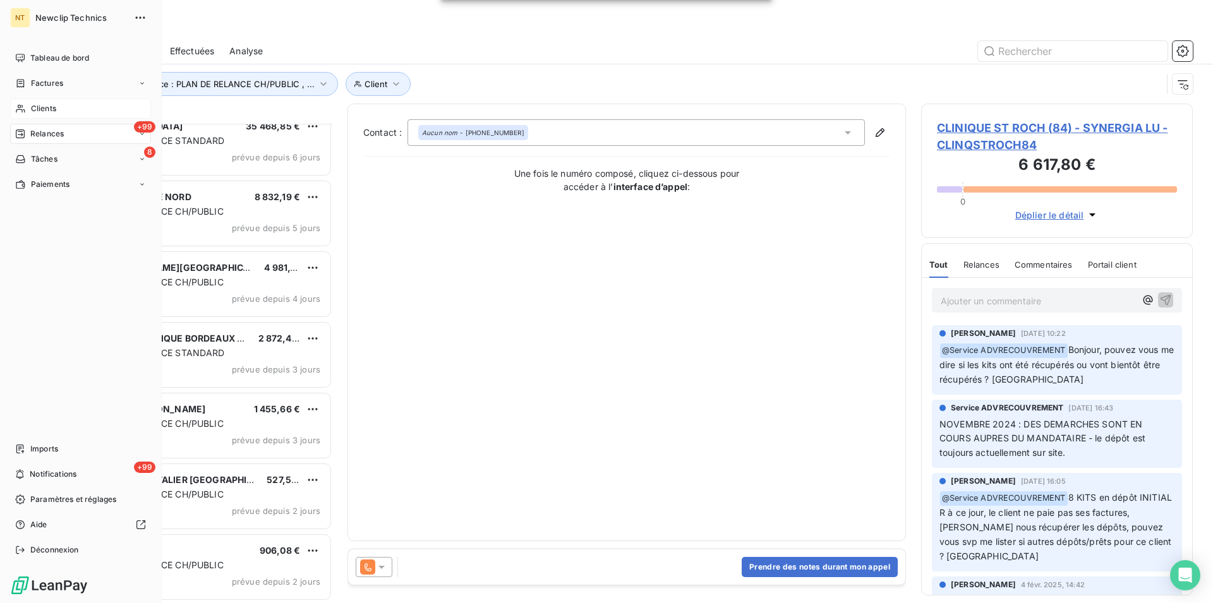
click at [41, 107] on span "Clients" at bounding box center [43, 108] width 25 height 11
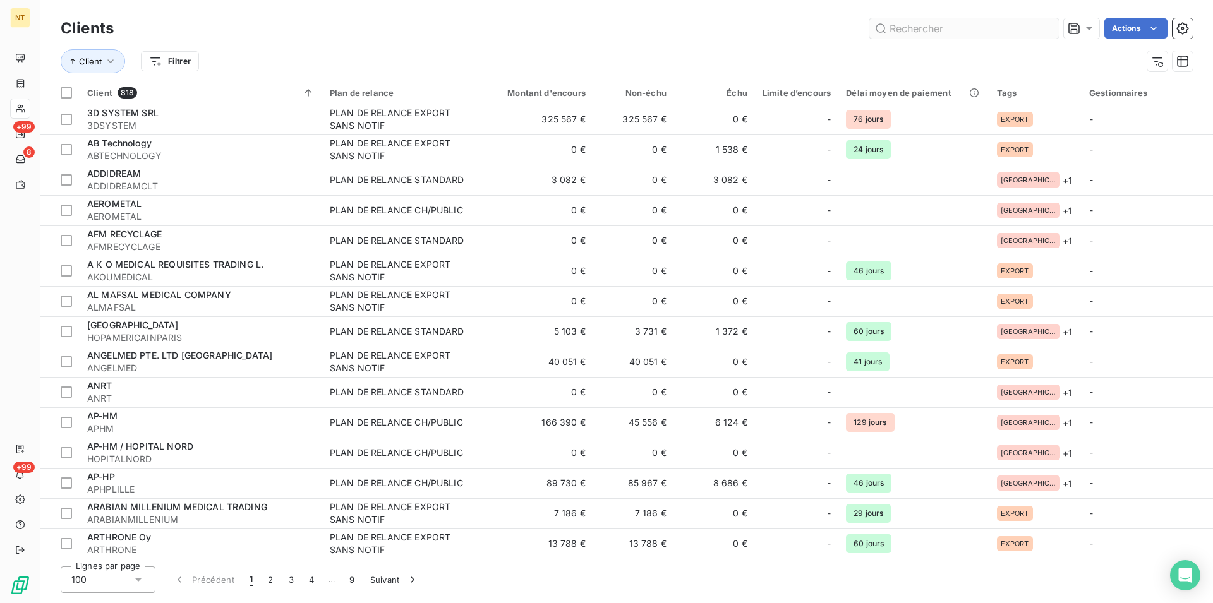
click at [899, 25] on input "text" at bounding box center [963, 28] width 189 height 20
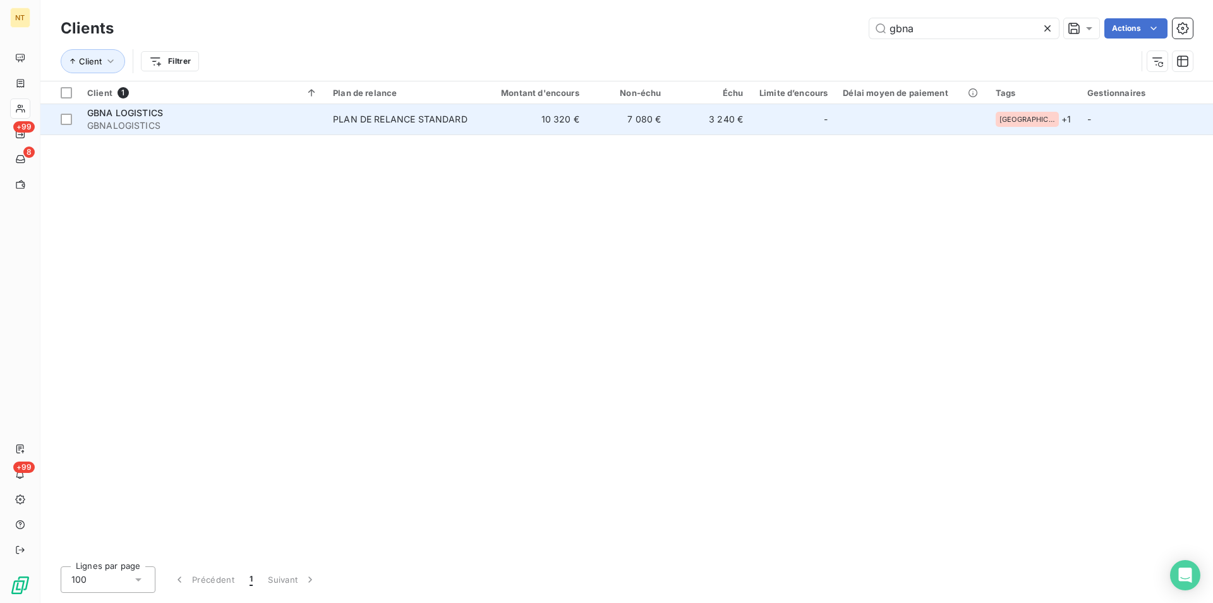
type input "gbna"
click at [109, 114] on span "GBNA LOGISTICS" at bounding box center [125, 112] width 76 height 11
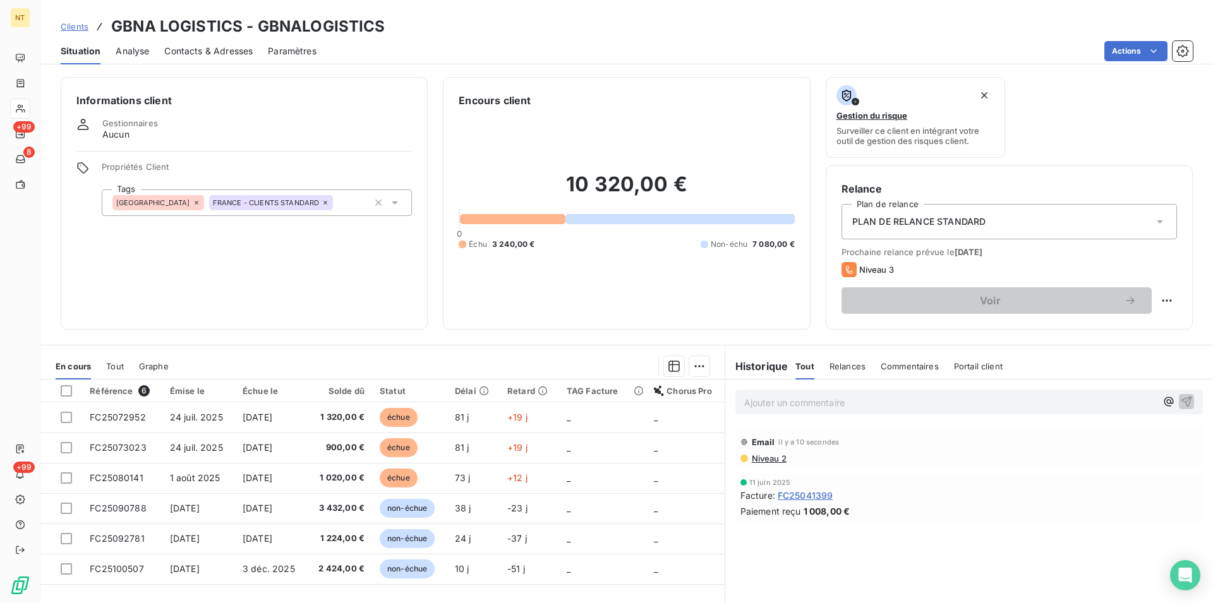
click at [205, 49] on span "Contacts & Adresses" at bounding box center [208, 51] width 88 height 13
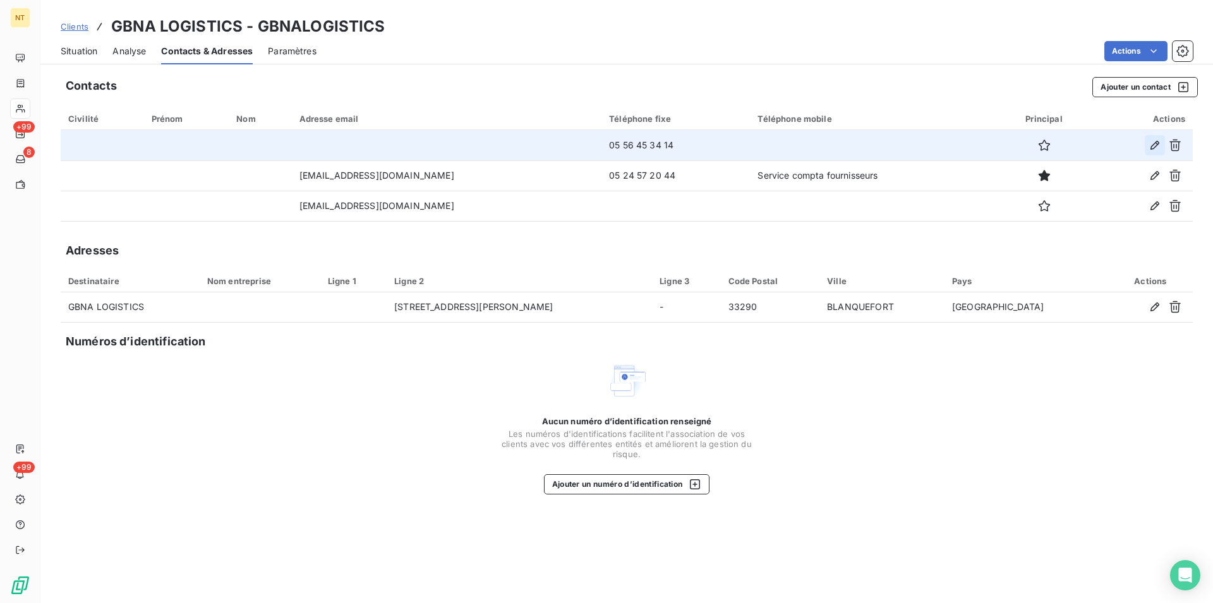
click at [1154, 148] on icon "button" at bounding box center [1154, 145] width 9 height 9
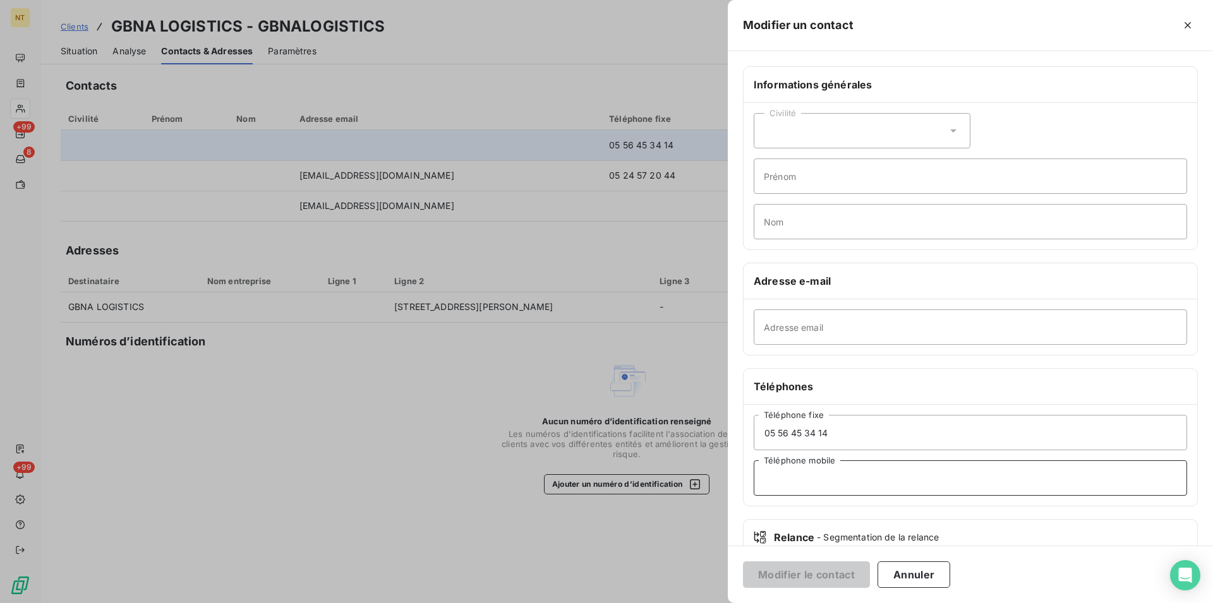
click at [767, 473] on input "Téléphone mobile" at bounding box center [970, 477] width 433 height 35
type input "Standard"
click at [812, 577] on button "Modifier le contact" at bounding box center [806, 575] width 127 height 27
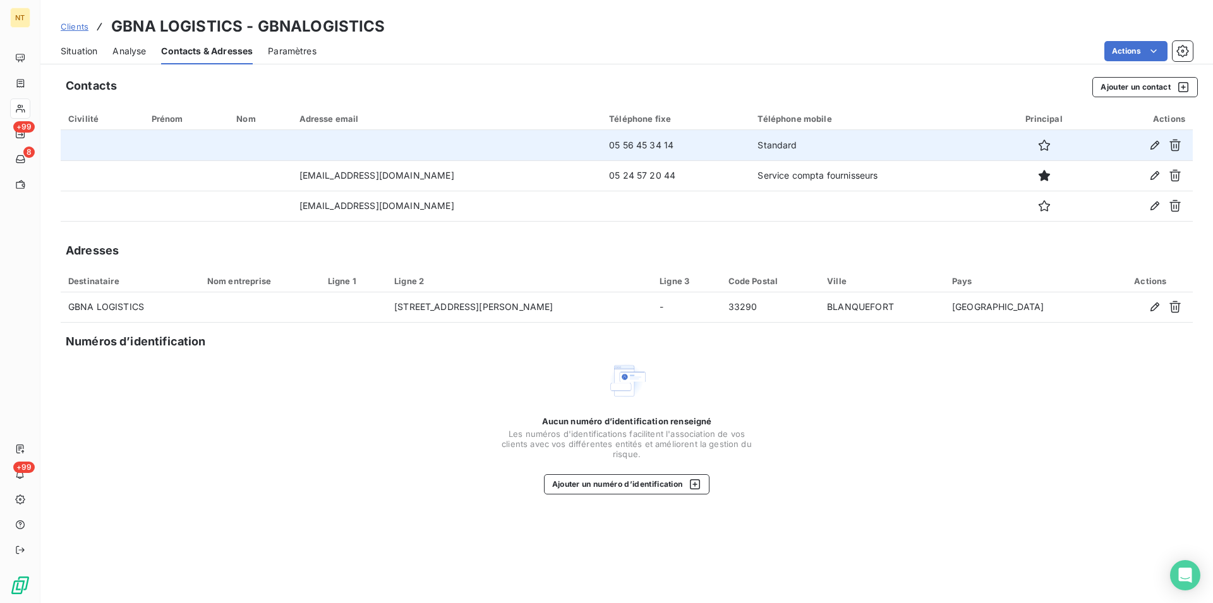
click at [73, 51] on span "Situation" at bounding box center [79, 51] width 37 height 13
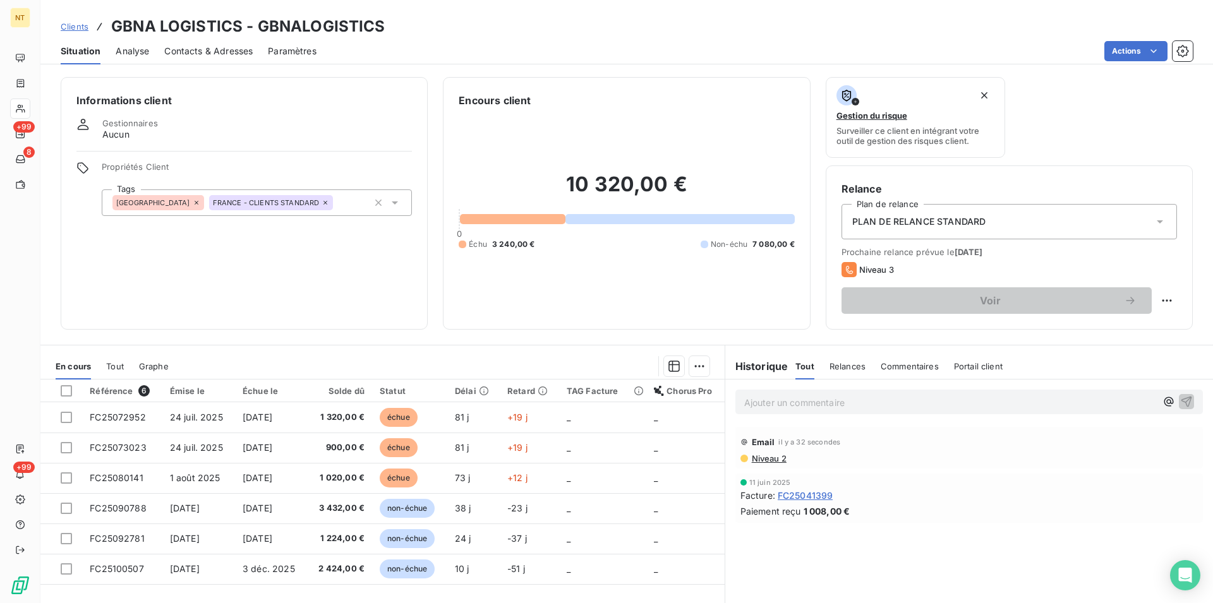
click at [223, 57] on span "Contacts & Adresses" at bounding box center [208, 51] width 88 height 13
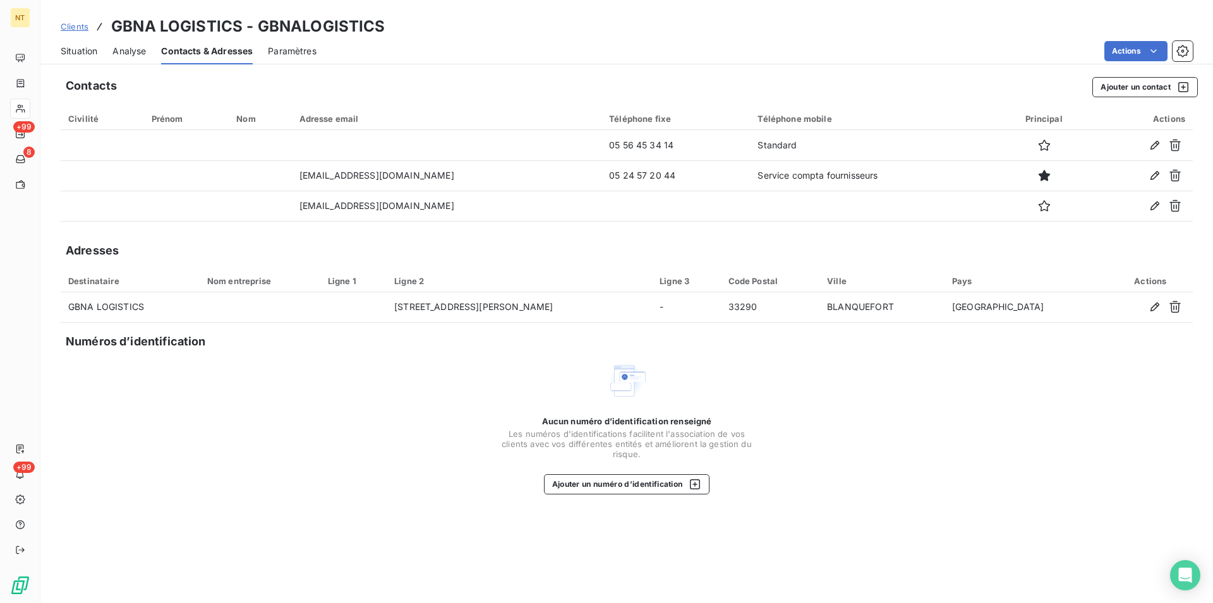
click at [71, 51] on span "Situation" at bounding box center [79, 51] width 37 height 13
